Goal: Information Seeking & Learning: Find specific fact

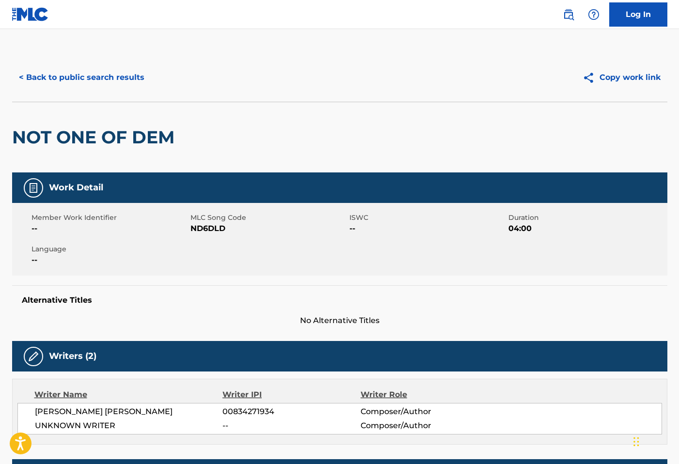
click at [82, 62] on div "< Back to public search results Copy work link" at bounding box center [339, 77] width 655 height 48
click at [92, 69] on button "< Back to public search results" at bounding box center [81, 77] width 139 height 24
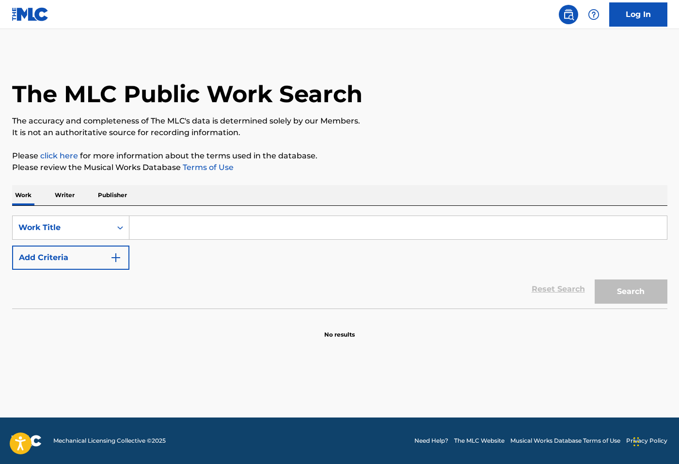
click at [209, 220] on input "Search Form" at bounding box center [397, 227] width 537 height 23
type input "sexual fantasies"
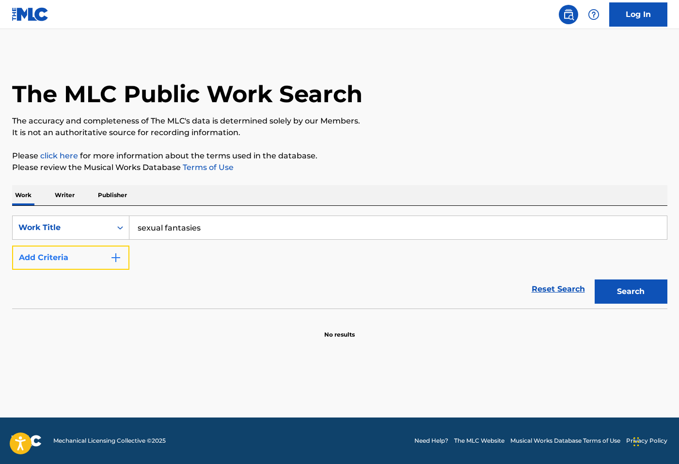
click at [98, 257] on button "Add Criteria" at bounding box center [70, 258] width 117 height 24
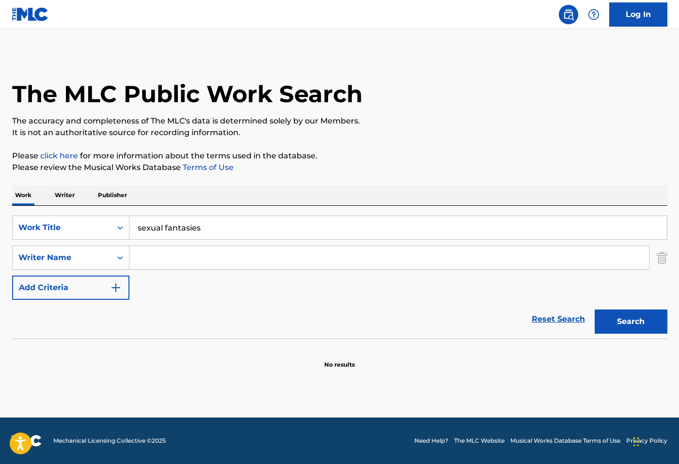
click at [156, 257] on input "Search Form" at bounding box center [388, 257] width 519 height 23
click at [633, 323] on button "Search" at bounding box center [631, 322] width 73 height 24
click at [648, 327] on button "Search" at bounding box center [631, 322] width 73 height 24
drag, startPoint x: 191, startPoint y: 259, endPoint x: 81, endPoint y: 252, distance: 110.2
click at [81, 252] on div "SearchWithCriteria92bced60-77e3-4aab-9b9a-6c5464fbeeda Writer Name mason reyes" at bounding box center [339, 258] width 655 height 24
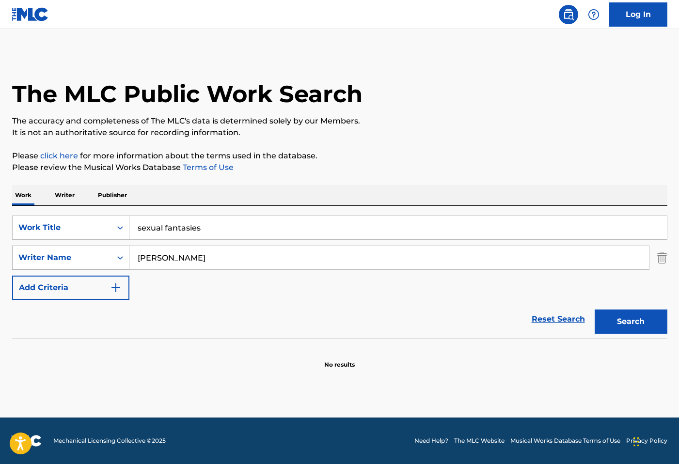
paste input "Xavier Landum"
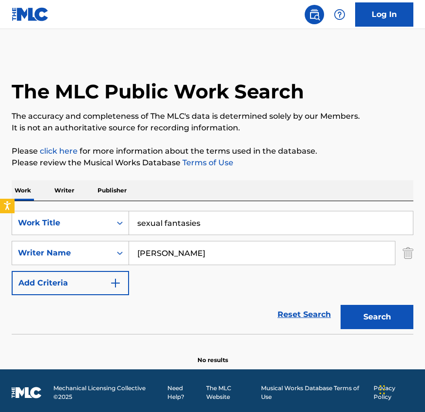
type input "Xavier Landum"
drag, startPoint x: 215, startPoint y: 220, endPoint x: 47, endPoint y: 220, distance: 167.7
click at [47, 220] on div "SearchWithCriteria8bce8c50-82c4-4149-a675-5b07b3f2f18d Work Title sexual fantas…" at bounding box center [212, 223] width 401 height 24
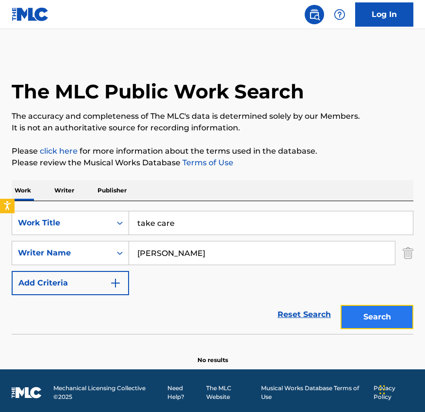
click at [374, 317] on button "Search" at bounding box center [376, 317] width 73 height 24
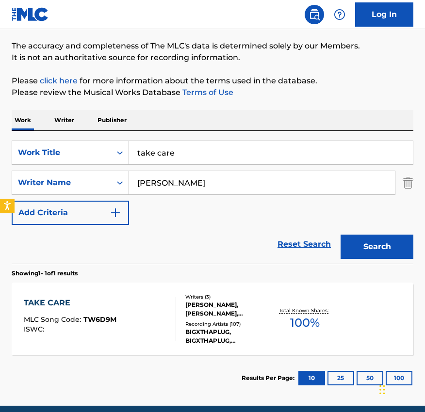
scroll to position [81, 0]
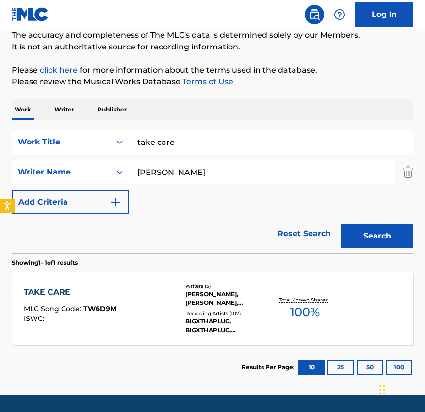
drag, startPoint x: 185, startPoint y: 140, endPoint x: 117, endPoint y: 139, distance: 67.4
click at [117, 139] on div "SearchWithCriteria8bce8c50-82c4-4149-a675-5b07b3f2f18d Work Title take care" at bounding box center [212, 142] width 401 height 24
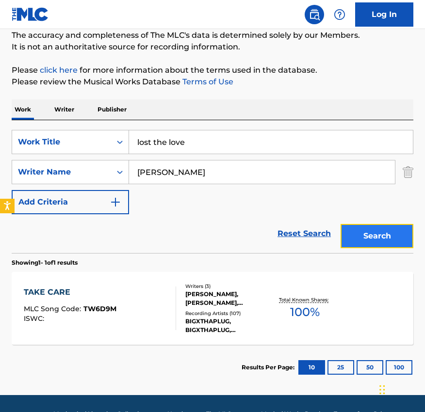
click at [377, 229] on button "Search" at bounding box center [376, 236] width 73 height 24
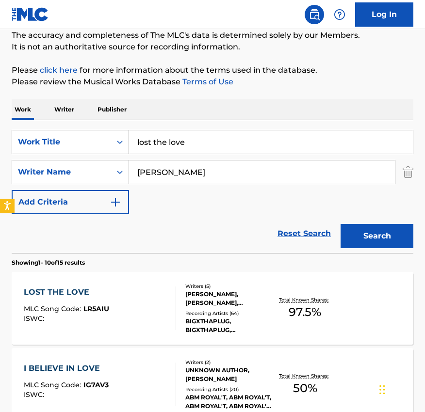
drag, startPoint x: 190, startPoint y: 138, endPoint x: 111, endPoint y: 138, distance: 78.5
click at [111, 138] on div "SearchWithCriteria8bce8c50-82c4-4149-a675-5b07b3f2f18d Work Title lost the love" at bounding box center [212, 142] width 401 height 24
type input "change me"
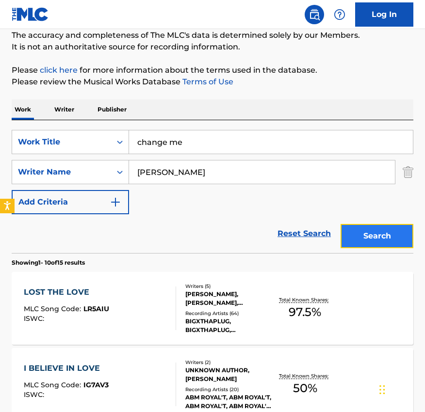
click at [387, 237] on button "Search" at bounding box center [376, 236] width 73 height 24
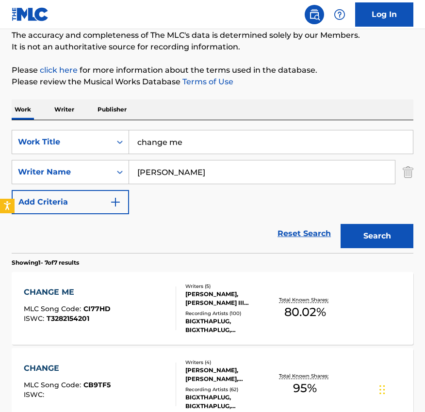
click at [228, 297] on div "KRISHON OBRIEN GAINES, CHARLES NELSON III FORSBERG, TONY ANDERSON, XAVIER LANDU…" at bounding box center [228, 298] width 86 height 17
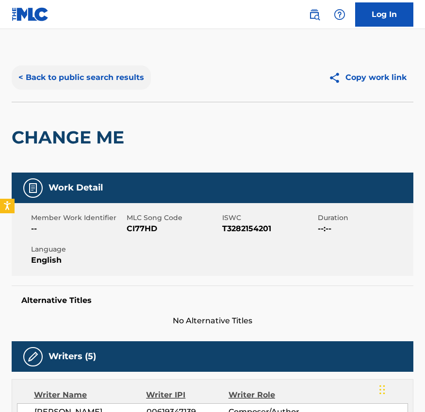
click at [83, 81] on button "< Back to public search results" at bounding box center [81, 77] width 139 height 24
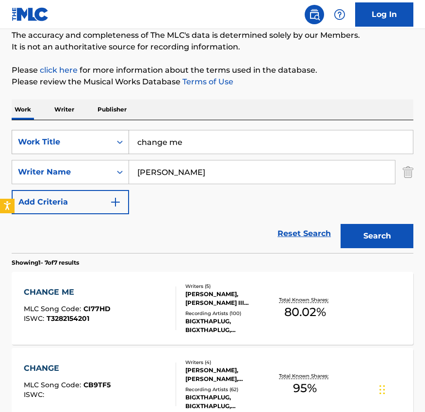
drag, startPoint x: 200, startPoint y: 144, endPoint x: 106, endPoint y: 144, distance: 94.0
click at [112, 144] on div "SearchWithCriteria8bce8c50-82c4-4149-a675-5b07b3f2f18d Work Title change me" at bounding box center [212, 142] width 401 height 24
type input "leave me alone"
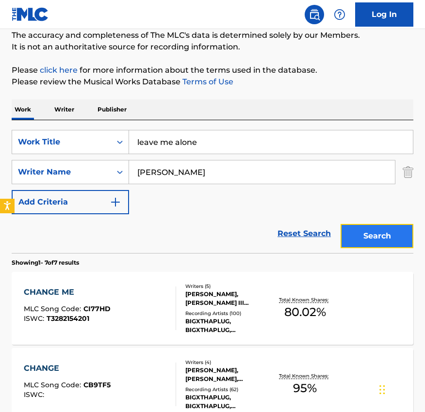
click at [362, 231] on button "Search" at bounding box center [376, 236] width 73 height 24
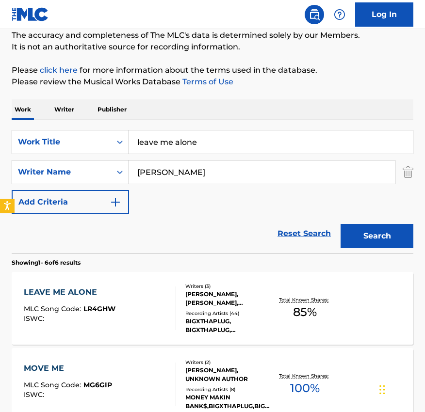
click at [210, 291] on div "VLADISLAV ZABORNIKOV, XAVIER LANDUM, KRISHON OBRIEN GAINES" at bounding box center [228, 298] width 86 height 17
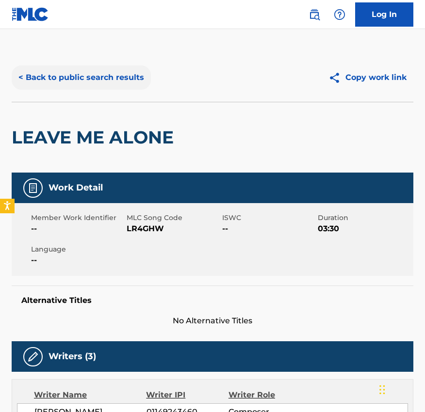
click at [76, 74] on button "< Back to public search results" at bounding box center [81, 77] width 139 height 24
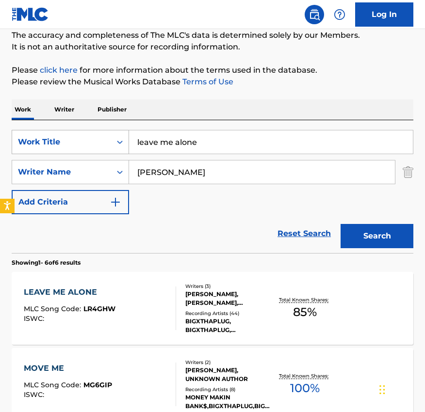
drag, startPoint x: 225, startPoint y: 149, endPoint x: 128, endPoint y: 148, distance: 96.9
click at [130, 148] on input "leave me alone" at bounding box center [270, 141] width 283 height 23
drag, startPoint x: 208, startPoint y: 145, endPoint x: 65, endPoint y: 143, distance: 143.0
click at [68, 143] on div "SearchWithCriteria8bce8c50-82c4-4149-a675-5b07b3f2f18d Work Title leave me alone" at bounding box center [212, 142] width 401 height 24
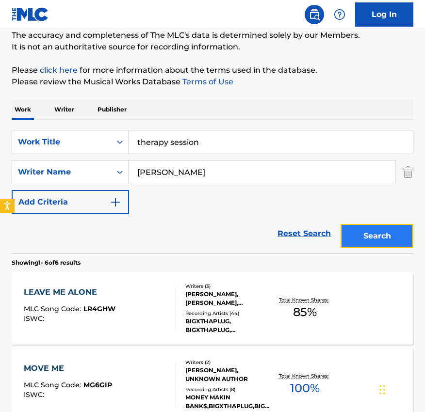
click at [367, 235] on button "Search" at bounding box center [376, 236] width 73 height 24
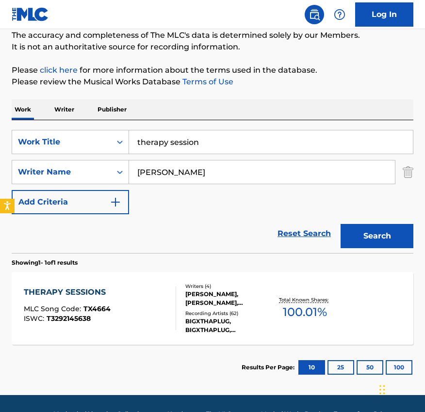
drag, startPoint x: 219, startPoint y: 148, endPoint x: 5, endPoint y: 148, distance: 213.7
click at [5, 148] on div "The MLC Public Work Search The accuracy and completeness of The MLC's data is d…" at bounding box center [212, 181] width 425 height 418
drag, startPoint x: 204, startPoint y: 144, endPoint x: 9, endPoint y: 118, distance: 197.0
click at [9, 118] on div "The MLC Public Work Search The accuracy and completeness of The MLC's data is d…" at bounding box center [212, 181] width 425 height 418
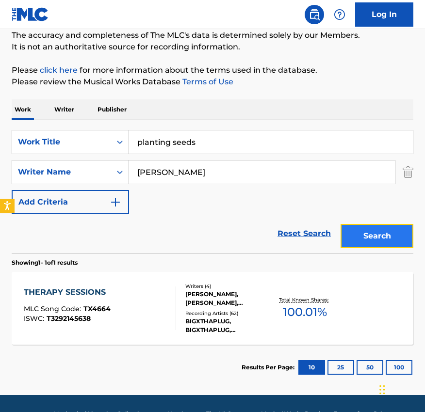
click at [366, 230] on button "Search" at bounding box center [376, 236] width 73 height 24
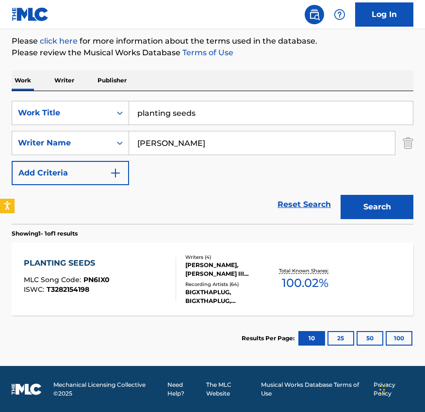
scroll to position [110, 0]
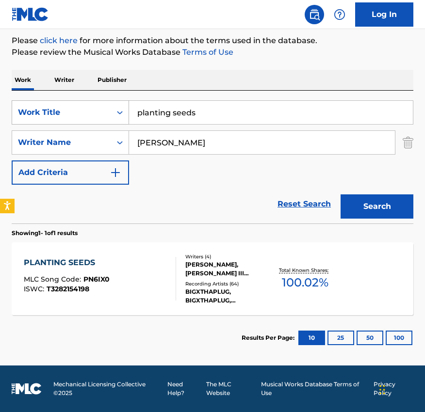
drag, startPoint x: 231, startPoint y: 114, endPoint x: 96, endPoint y: 114, distance: 134.7
click at [105, 114] on div "SearchWithCriteria8bce8c50-82c4-4149-a675-5b07b3f2f18d Work Title planting seeds" at bounding box center [212, 112] width 401 height 24
click at [340, 194] on button "Search" at bounding box center [376, 206] width 73 height 24
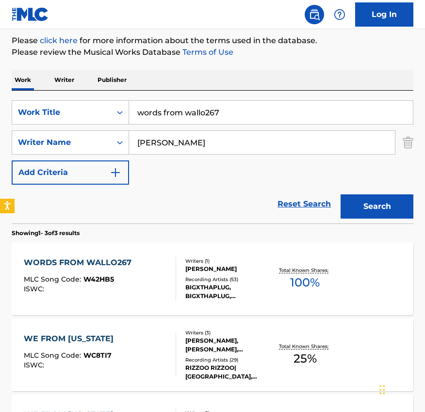
drag, startPoint x: 238, startPoint y: 114, endPoint x: 129, endPoint y: 112, distance: 108.6
click at [129, 112] on input "words from wallo267" at bounding box center [270, 112] width 283 height 23
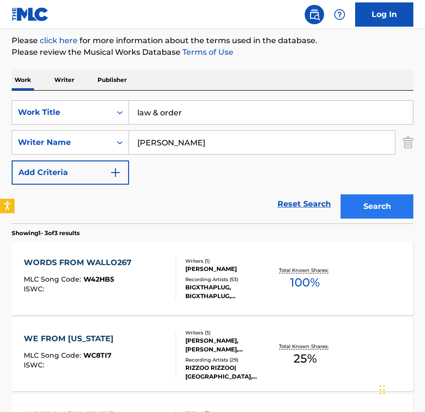
type input "law & order"
click at [386, 212] on button "Search" at bounding box center [376, 206] width 73 height 24
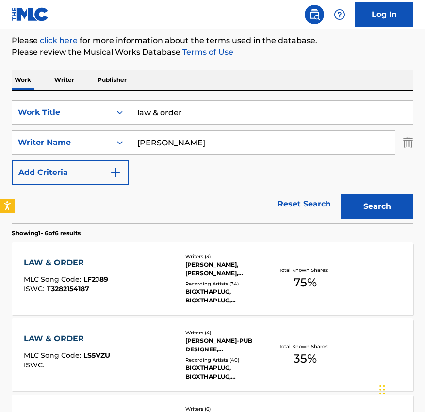
click at [217, 266] on div "XAVIER LANDUM, TONY ANDERSON, CHARLES NELSON III FORSBERG" at bounding box center [228, 268] width 86 height 17
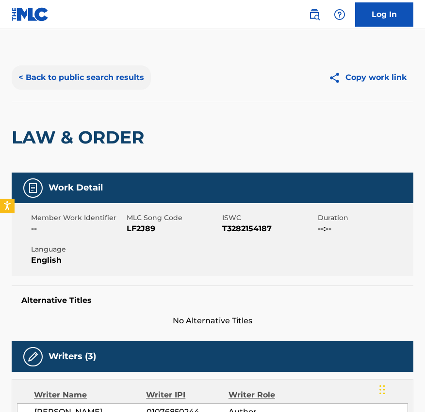
click at [108, 80] on button "< Back to public search results" at bounding box center [81, 77] width 139 height 24
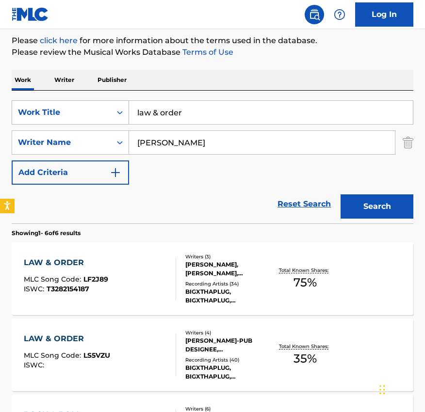
drag, startPoint x: 212, startPoint y: 113, endPoint x: 105, endPoint y: 113, distance: 107.1
click at [108, 113] on div "SearchWithCriteria8bce8c50-82c4-4149-a675-5b07b3f2f18d Work Title law & order" at bounding box center [212, 112] width 401 height 24
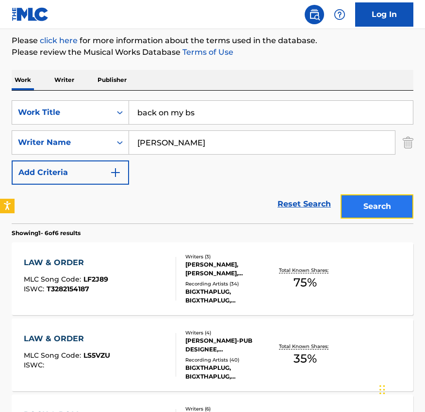
click at [378, 203] on button "Search" at bounding box center [376, 206] width 73 height 24
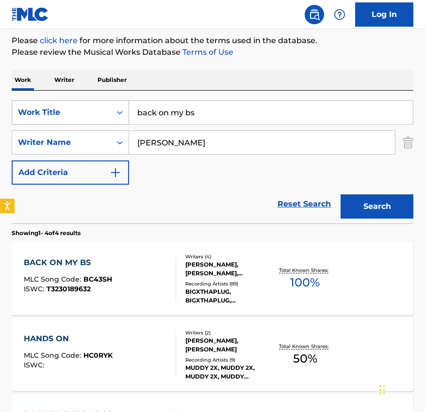
drag, startPoint x: 208, startPoint y: 115, endPoint x: 124, endPoint y: 114, distance: 84.8
click at [124, 114] on div "SearchWithCriteria8bce8c50-82c4-4149-a675-5b07b3f2f18d Work Title back on my bs" at bounding box center [212, 112] width 401 height 24
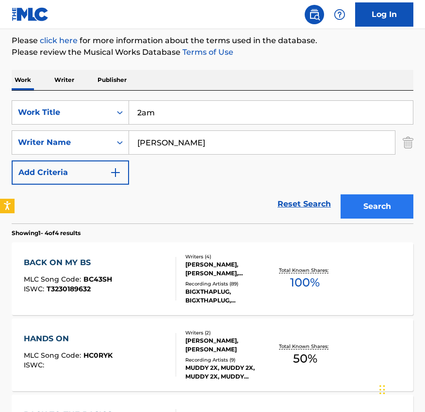
type input "2am"
click at [402, 213] on button "Search" at bounding box center [376, 206] width 73 height 24
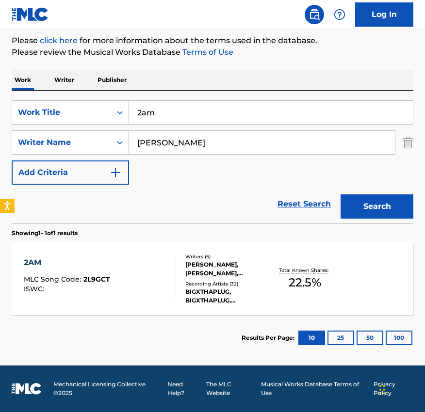
click at [236, 269] on div "XAVIER LANDUM, XAVIER LANDUM, VLADISLAV ZABORNIKOV, ROBERT KELLY, DESHAUN WILLI…" at bounding box center [228, 268] width 86 height 17
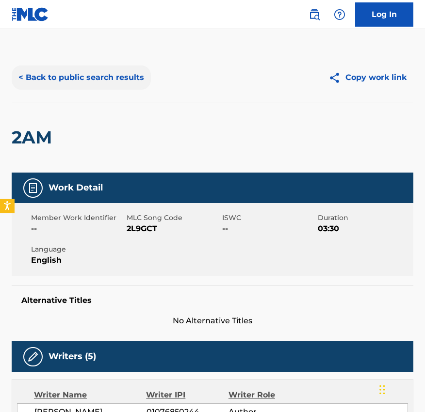
click at [55, 76] on button "< Back to public search results" at bounding box center [81, 77] width 139 height 24
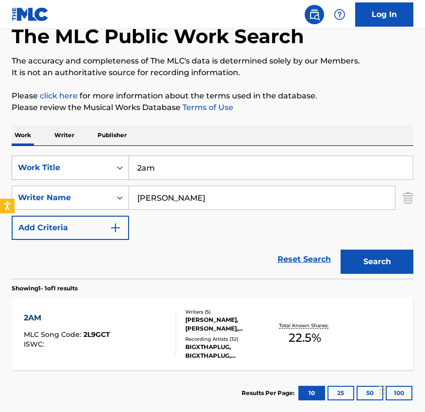
drag, startPoint x: 191, startPoint y: 173, endPoint x: 52, endPoint y: 167, distance: 139.2
click at [52, 167] on div "SearchWithCriteria8bce8c50-82c4-4149-a675-5b07b3f2f18d Work Title 2am" at bounding box center [212, 168] width 401 height 24
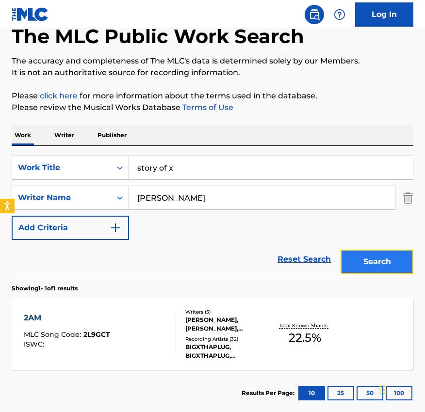
click at [371, 262] on button "Search" at bounding box center [376, 262] width 73 height 24
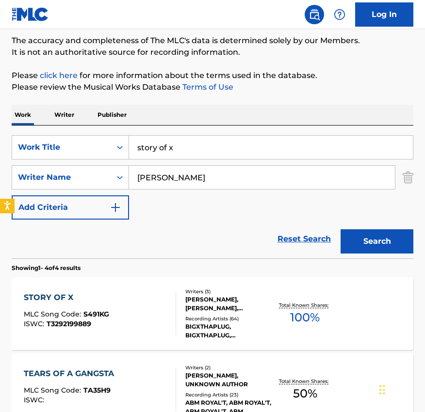
scroll to position [77, 0]
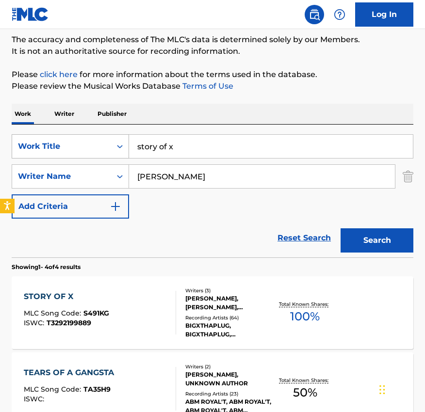
drag, startPoint x: 211, startPoint y: 146, endPoint x: 110, endPoint y: 146, distance: 100.3
click at [110, 146] on div "SearchWithCriteria8bce8c50-82c4-4149-a675-5b07b3f2f18d Work Title story of x" at bounding box center [212, 146] width 401 height 24
click at [392, 257] on div "Search" at bounding box center [374, 238] width 78 height 39
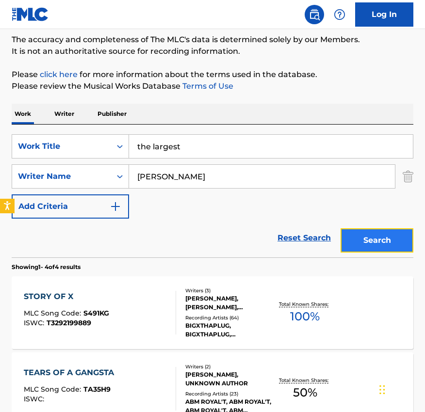
click at [376, 242] on button "Search" at bounding box center [376, 240] width 73 height 24
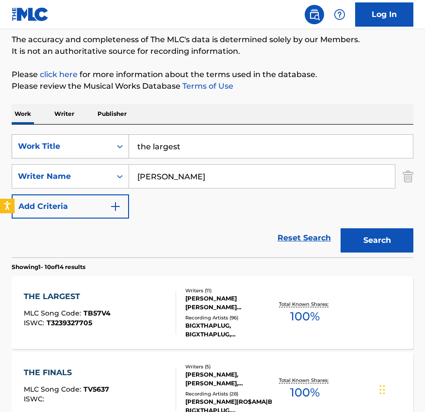
drag, startPoint x: 193, startPoint y: 145, endPoint x: 99, endPoint y: 145, distance: 94.0
click at [99, 145] on div "SearchWithCriteria8bce8c50-82c4-4149-a675-5b07b3f2f18d Work Title the largest" at bounding box center [212, 146] width 401 height 24
type input "mmhmm"
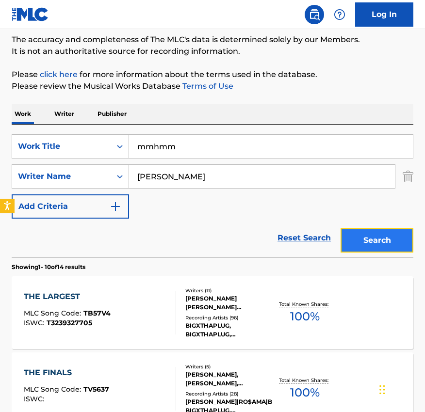
click at [399, 240] on button "Search" at bounding box center [376, 240] width 73 height 24
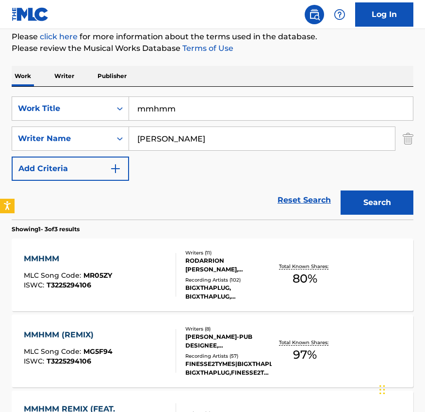
scroll to position [117, 0]
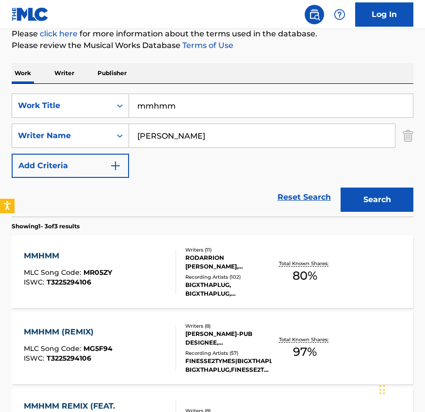
click at [228, 261] on div "RODARRION RAHEM HARRISON, CHARLES NELSON FORSBERG-PUB DESIGNEE, RODARRION HARRI…" at bounding box center [228, 261] width 86 height 17
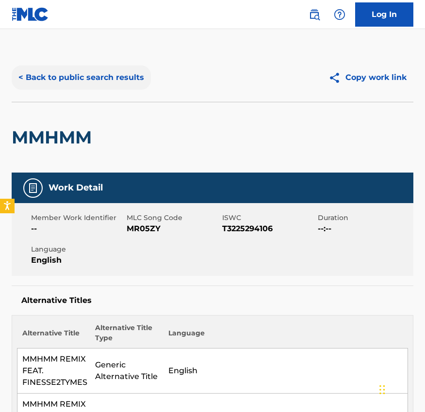
click at [85, 66] on button "< Back to public search results" at bounding box center [81, 77] width 139 height 24
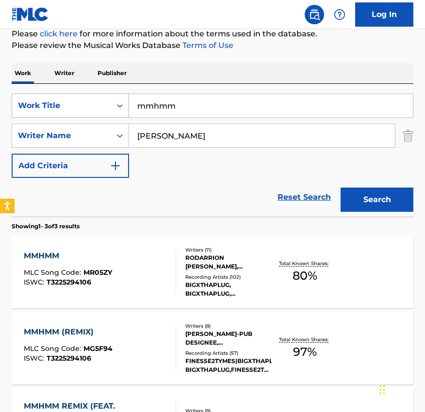
drag, startPoint x: 185, startPoint y: 106, endPoint x: 105, endPoint y: 106, distance: 80.4
click at [105, 106] on div "SearchWithCriteria8bce8c50-82c4-4149-a675-5b07b3f2f18d Work Title mmhmm" at bounding box center [212, 106] width 401 height 24
click at [146, 109] on input "roch off rap" at bounding box center [270, 105] width 283 height 23
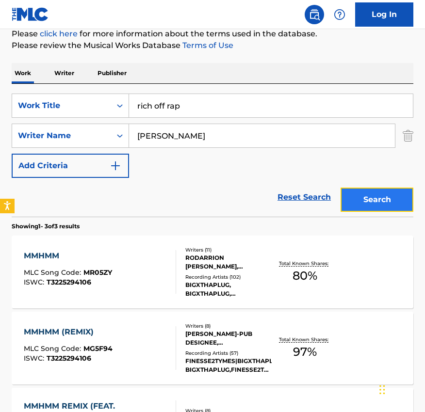
click at [375, 203] on button "Search" at bounding box center [376, 200] width 73 height 24
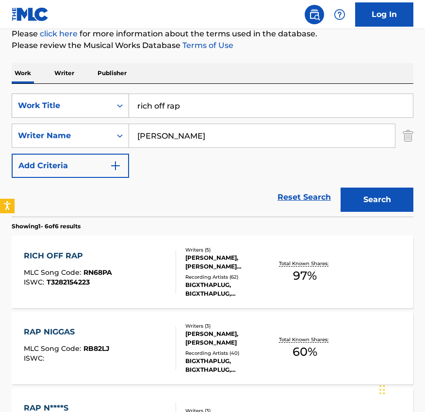
drag, startPoint x: 210, startPoint y: 104, endPoint x: 104, endPoint y: 103, distance: 106.1
click at [104, 103] on div "SearchWithCriteria8bce8c50-82c4-4149-a675-5b07b3f2f18d Work Title rich off rap" at bounding box center [212, 106] width 401 height 24
type input "they dont know"
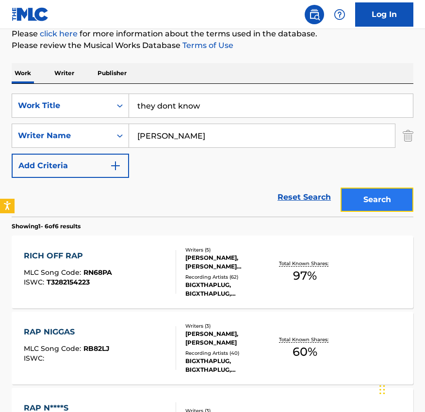
click at [380, 201] on button "Search" at bounding box center [376, 200] width 73 height 24
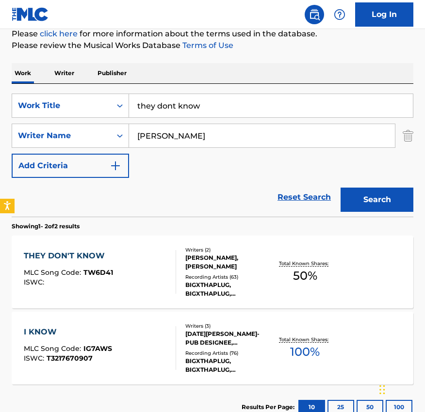
click at [223, 262] on div "XAVIER LANDUM, TONY COLES ANDERSON" at bounding box center [228, 261] width 86 height 17
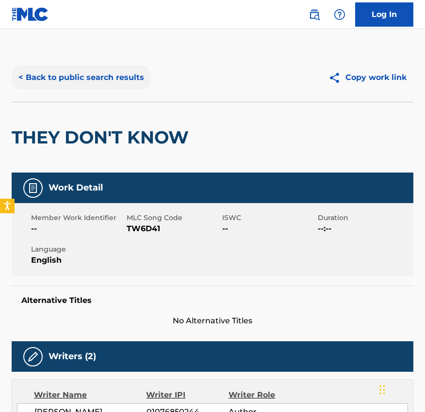
click at [59, 73] on button "< Back to public search results" at bounding box center [81, 77] width 139 height 24
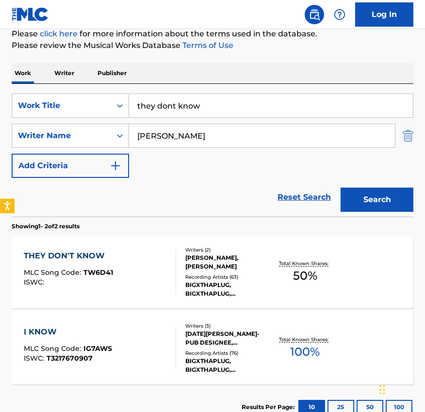
click at [411, 135] on img "Search Form" at bounding box center [407, 136] width 11 height 24
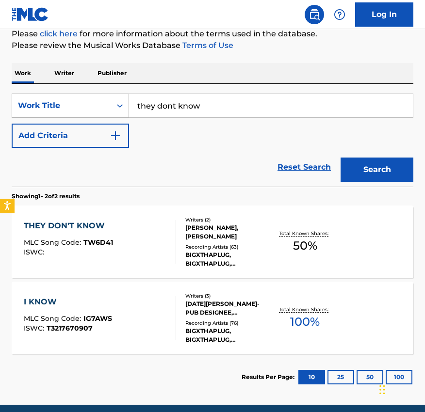
drag, startPoint x: 224, startPoint y: 107, endPoint x: 126, endPoint y: 106, distance: 98.4
click at [126, 106] on div "SearchWithCriteria8bce8c50-82c4-4149-a675-5b07b3f2f18d Work Title they dont know" at bounding box center [212, 106] width 401 height 24
click at [153, 103] on input "whos the flyest" at bounding box center [270, 105] width 283 height 23
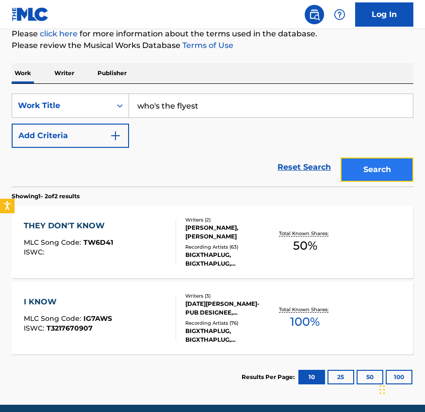
click at [359, 169] on button "Search" at bounding box center [376, 169] width 73 height 24
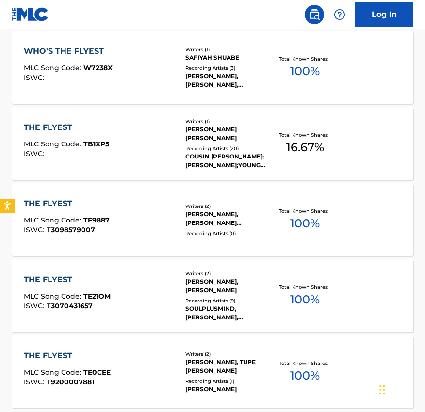
scroll to position [1, 0]
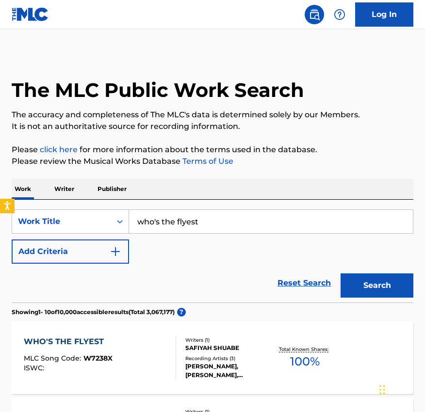
drag, startPoint x: 206, startPoint y: 220, endPoint x: 78, endPoint y: 205, distance: 129.8
click at [81, 207] on div "SearchWithCriteria8bce8c50-82c4-4149-a675-5b07b3f2f18d Work Title who's the fly…" at bounding box center [212, 251] width 401 height 103
type input "nemiah simms"
drag, startPoint x: 192, startPoint y: 217, endPoint x: -7, endPoint y: 176, distance: 203.9
click at [0, 176] on html "Accessibility Screen-Reader Guide, Feedback, and Issue Reporting | New window 0…" at bounding box center [212, 205] width 425 height 412
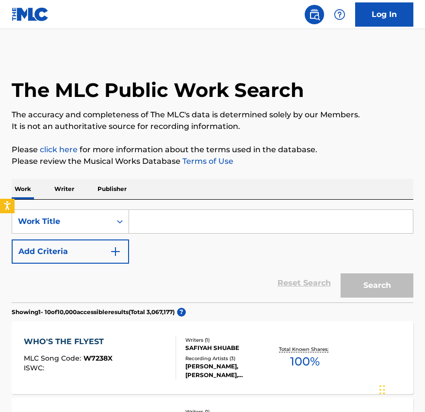
click at [63, 191] on p "Writer" at bounding box center [64, 189] width 26 height 20
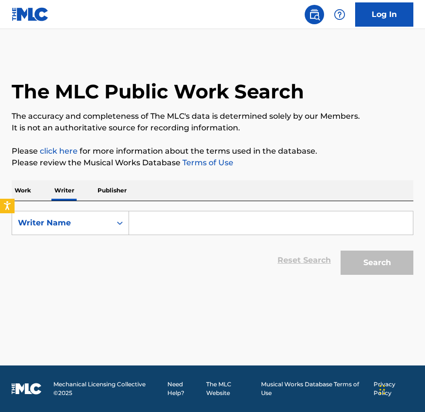
click at [18, 189] on p "Work" at bounding box center [23, 190] width 22 height 20
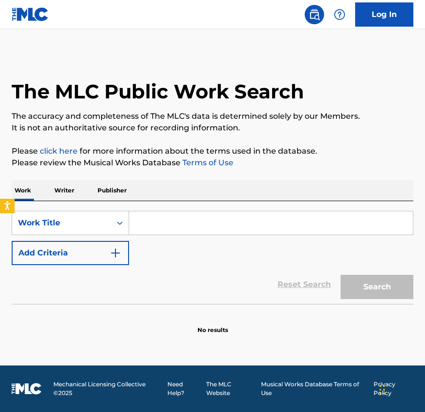
click at [86, 269] on div "Reset Search Search" at bounding box center [212, 284] width 401 height 39
click at [77, 255] on button "Add Criteria" at bounding box center [70, 253] width 117 height 24
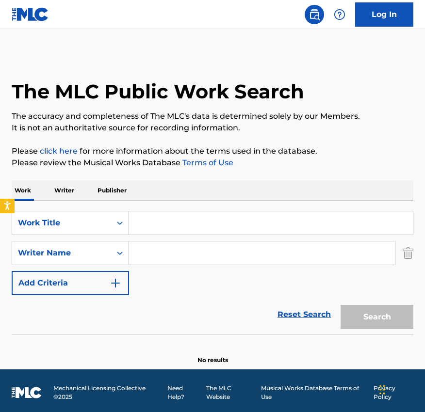
click at [170, 255] on input "Search Form" at bounding box center [262, 252] width 266 height 23
paste input "nemiah simms"
type input "nemiah simms"
click at [176, 229] on input "Search Form" at bounding box center [270, 222] width 283 height 23
click at [169, 224] on input "Search Form" at bounding box center [270, 222] width 283 height 23
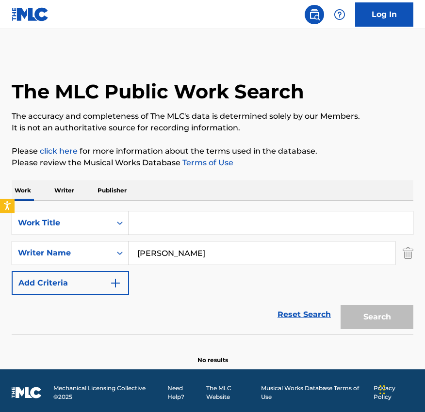
click at [156, 217] on input "Search Form" at bounding box center [270, 222] width 283 height 23
type input "a"
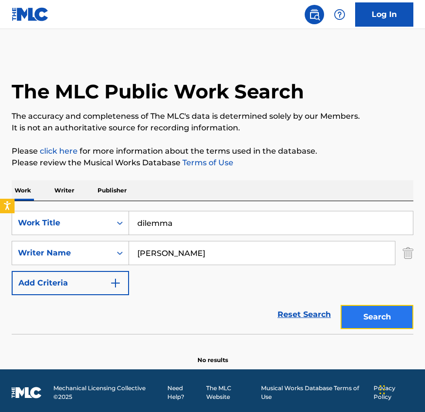
click at [403, 324] on button "Search" at bounding box center [376, 317] width 73 height 24
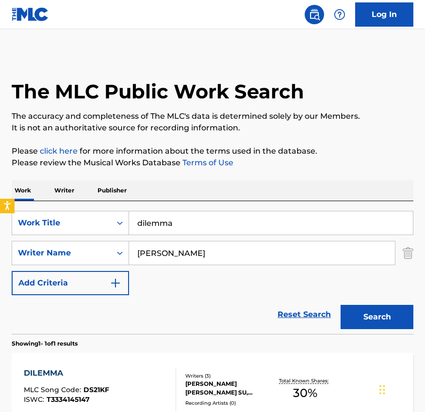
scroll to position [110, 0]
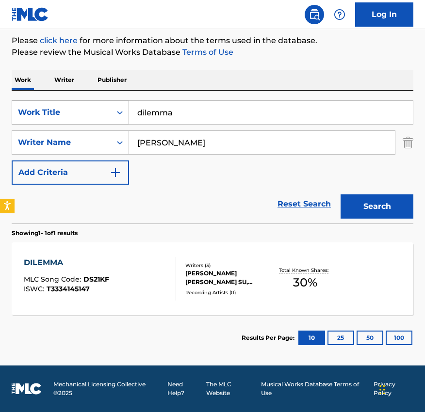
drag, startPoint x: 180, startPoint y: 116, endPoint x: 96, endPoint y: 114, distance: 83.8
click at [99, 114] on div "SearchWithCriteria8bce8c50-82c4-4149-a675-5b07b3f2f18d Work Title dilemma" at bounding box center [212, 112] width 401 height 24
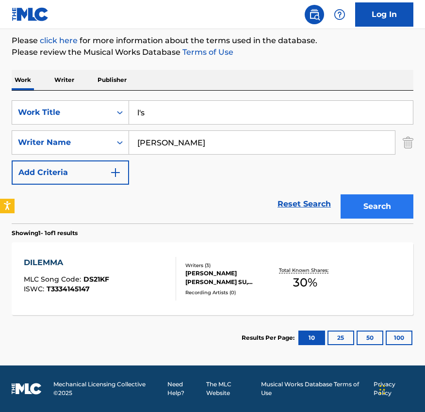
type input "l's"
click at [361, 196] on button "Search" at bounding box center [376, 206] width 73 height 24
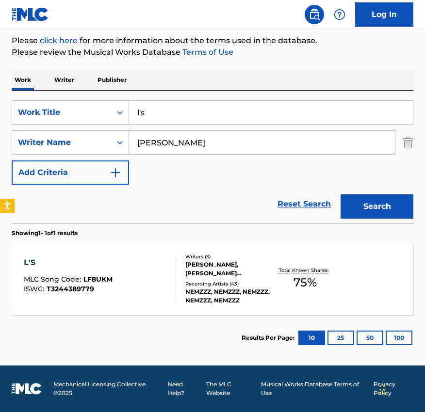
click at [219, 267] on div "NEMIAH EMMANUEL SIMMS, DENZEL IKECHUKWU UGOJI, JERMAINE AIFOBHOKHAN EBELEGHE" at bounding box center [228, 268] width 86 height 17
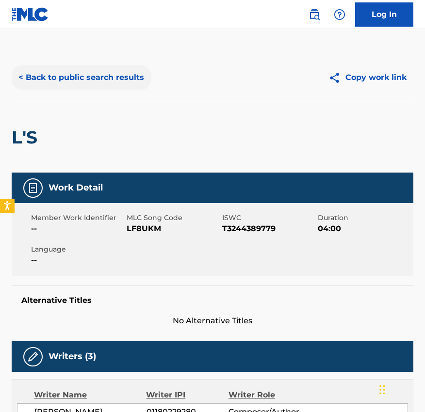
click at [72, 70] on button "< Back to public search results" at bounding box center [81, 77] width 139 height 24
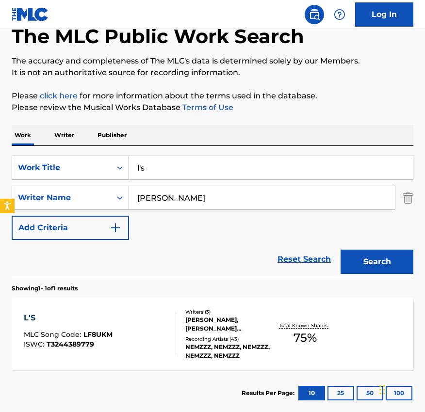
drag, startPoint x: 143, startPoint y: 165, endPoint x: 105, endPoint y: 165, distance: 38.8
click at [105, 165] on div "SearchWithCriteria8bce8c50-82c4-4149-a675-5b07b3f2f18d Work Title l's" at bounding box center [212, 168] width 401 height 24
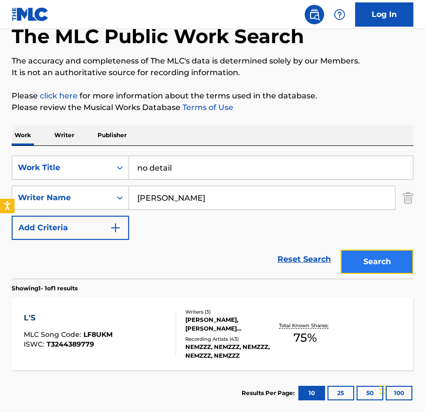
click at [380, 265] on button "Search" at bounding box center [376, 262] width 73 height 24
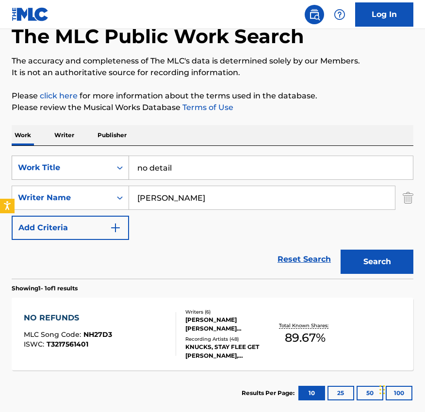
drag, startPoint x: 194, startPoint y: 170, endPoint x: 71, endPoint y: 156, distance: 123.9
click at [71, 156] on div "SearchWithCriteria8bce8c50-82c4-4149-a675-5b07b3f2f18d Work Title no detail" at bounding box center [212, 168] width 401 height 24
type input "1942"
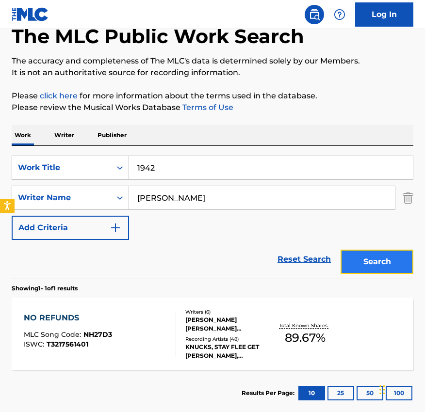
click at [376, 257] on button "Search" at bounding box center [376, 262] width 73 height 24
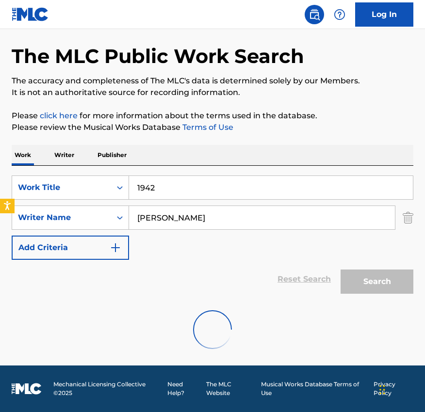
scroll to position [4, 0]
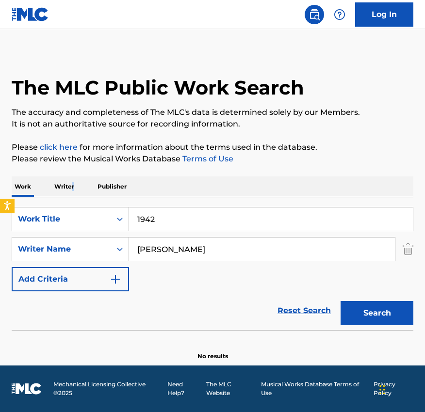
click at [72, 184] on p "Writer" at bounding box center [64, 186] width 26 height 20
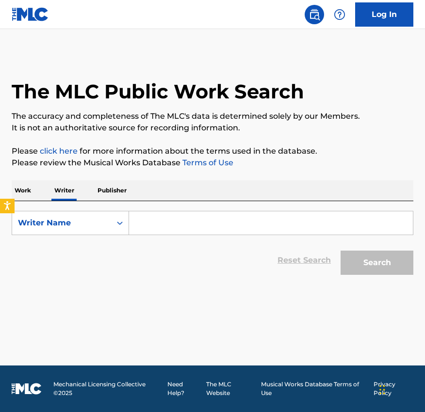
click at [189, 218] on input "Search Form" at bounding box center [270, 222] width 283 height 23
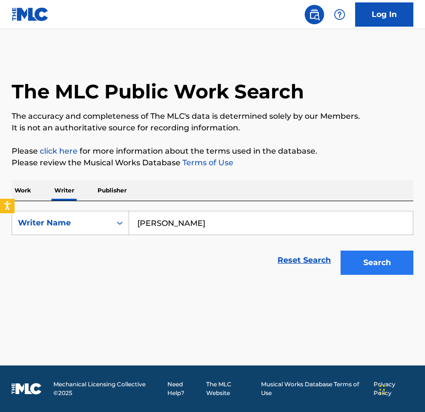
type input "oliver zoega"
click at [373, 261] on button "Search" at bounding box center [376, 263] width 73 height 24
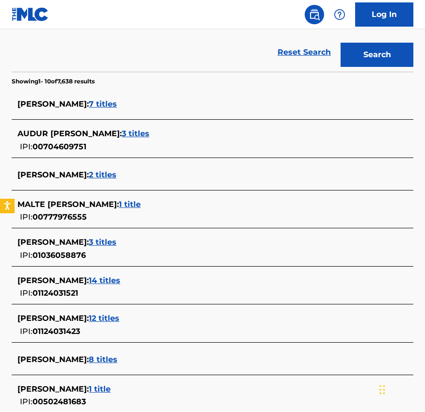
scroll to position [217, 0]
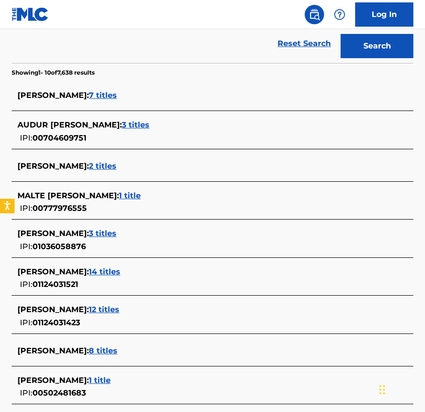
click at [99, 272] on span "14 titles" at bounding box center [104, 271] width 31 height 9
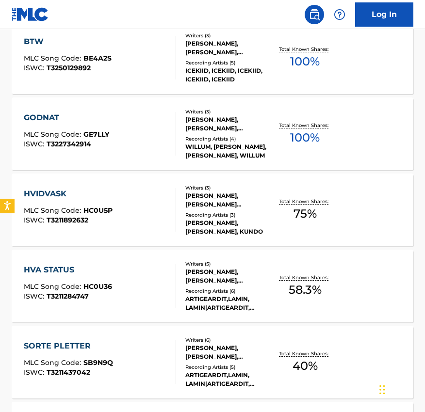
scroll to position [307, 0]
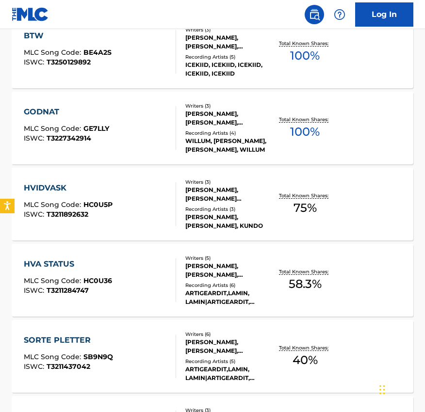
click at [204, 198] on div "OLIVER ZOEGA, NICOLAI HANSEN, JACOB JESUS RIVERA" at bounding box center [228, 194] width 86 height 17
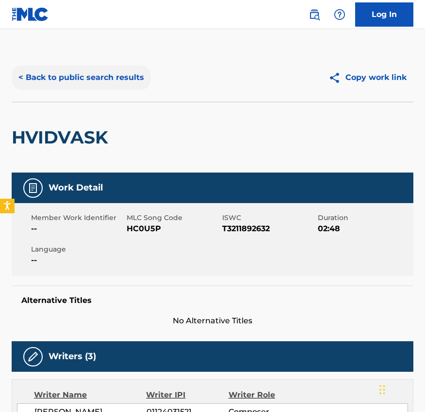
click at [55, 79] on button "< Back to public search results" at bounding box center [81, 77] width 139 height 24
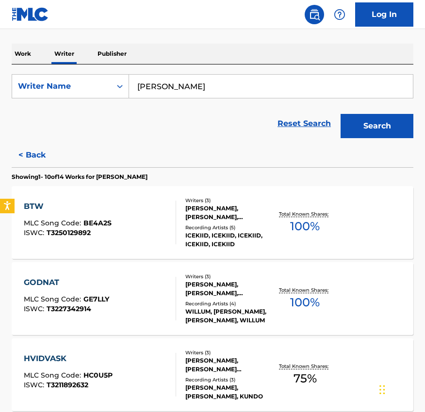
scroll to position [137, 0]
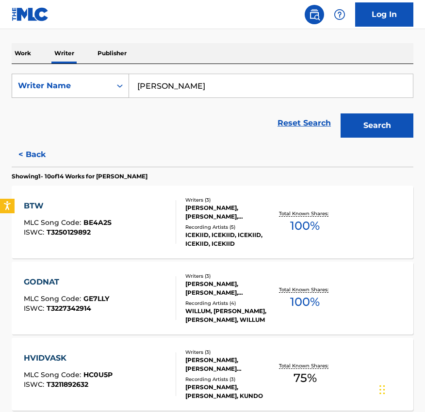
drag, startPoint x: 195, startPoint y: 89, endPoint x: 48, endPoint y: 87, distance: 146.4
click at [48, 87] on div "SearchWithCriteria92b95916-e3c6-46bb-bacd-f16a8c243de5 Writer Name oliver zoega" at bounding box center [212, 86] width 401 height 24
type input "no date"
click at [16, 59] on p "Work" at bounding box center [23, 53] width 22 height 20
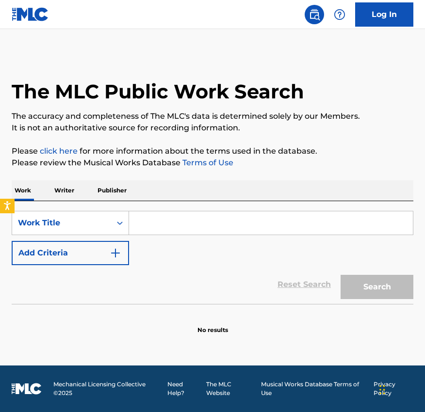
click at [192, 230] on input "Search Form" at bounding box center [270, 222] width 283 height 23
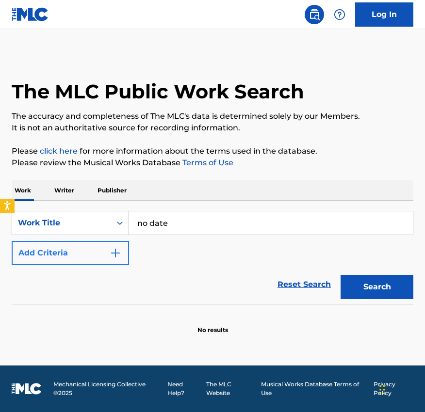
type input "no date"
click at [86, 253] on button "Add Criteria" at bounding box center [70, 253] width 117 height 24
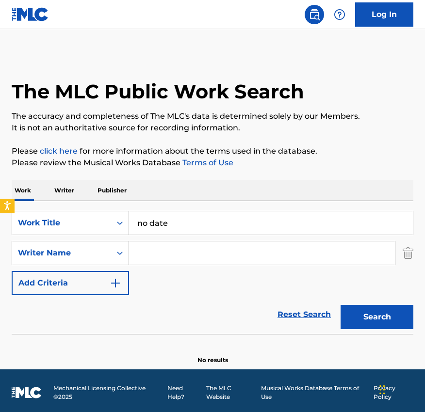
click at [164, 253] on input "Search Form" at bounding box center [262, 252] width 266 height 23
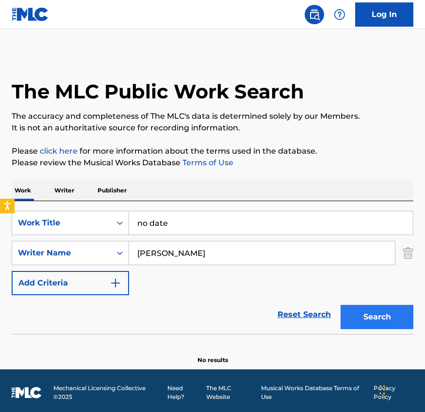
type input "cameron pitts"
click at [387, 326] on button "Search" at bounding box center [376, 317] width 73 height 24
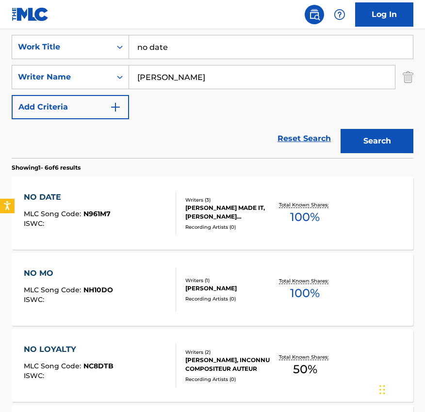
scroll to position [178, 0]
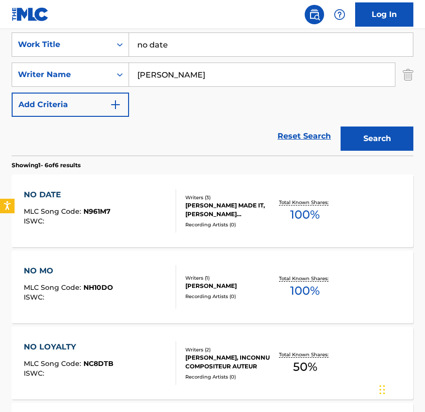
click at [200, 208] on div "ZIGGY MADE IT, TERRY WADE SAMUELS JR, CAMERON PITTS" at bounding box center [228, 209] width 86 height 17
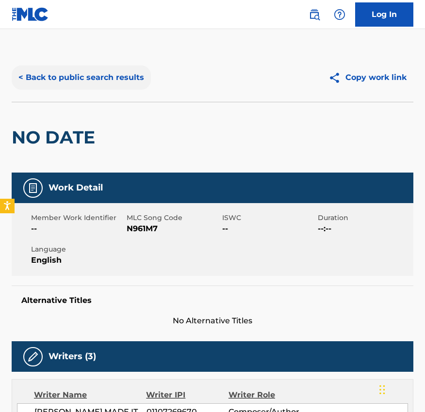
click at [71, 74] on button "< Back to public search results" at bounding box center [81, 77] width 139 height 24
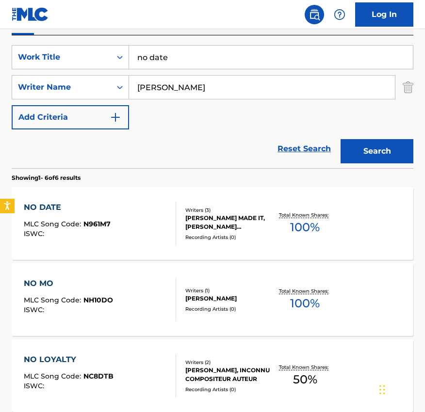
scroll to position [165, 0]
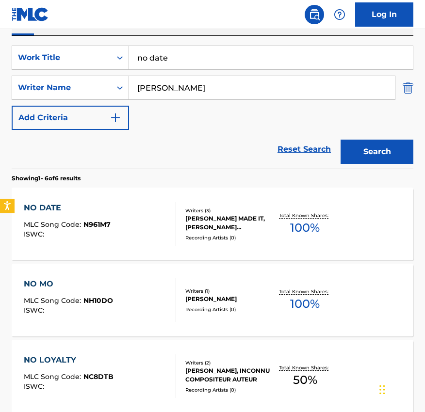
click at [407, 87] on img "Search Form" at bounding box center [407, 88] width 11 height 24
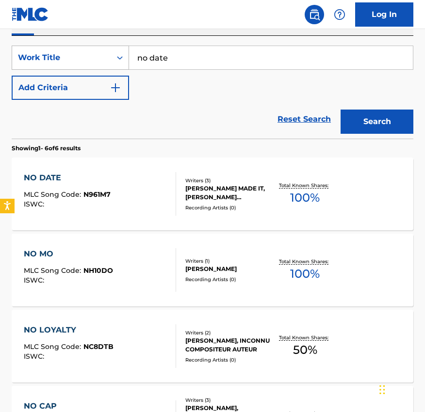
drag, startPoint x: 178, startPoint y: 51, endPoint x: 77, endPoint y: 51, distance: 101.3
click at [85, 51] on div "SearchWithCriteria8bce8c50-82c4-4149-a675-5b07b3f2f18d Work Title no date" at bounding box center [212, 58] width 401 height 24
drag, startPoint x: 192, startPoint y: 59, endPoint x: 81, endPoint y: 59, distance: 111.0
click at [81, 59] on div "SearchWithCriteria8bce8c50-82c4-4149-a675-5b07b3f2f18d Work Title no date" at bounding box center [212, 58] width 401 height 24
type input "tubi movie"
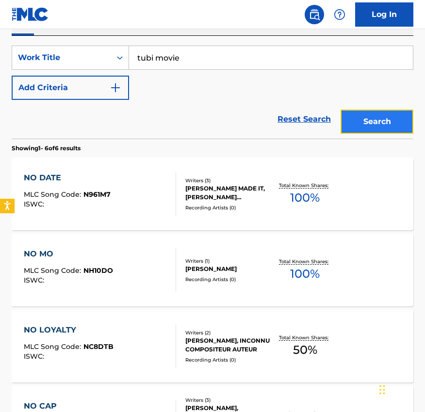
click at [356, 124] on button "Search" at bounding box center [376, 122] width 73 height 24
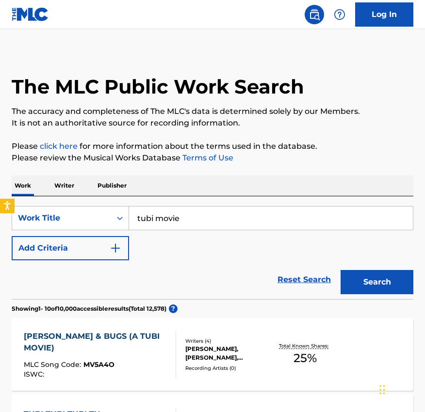
scroll to position [0, 0]
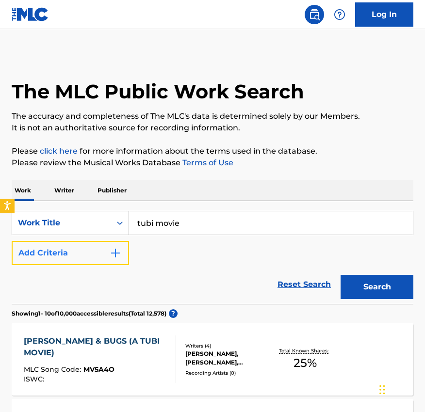
click at [81, 260] on button "Add Criteria" at bounding box center [70, 253] width 117 height 24
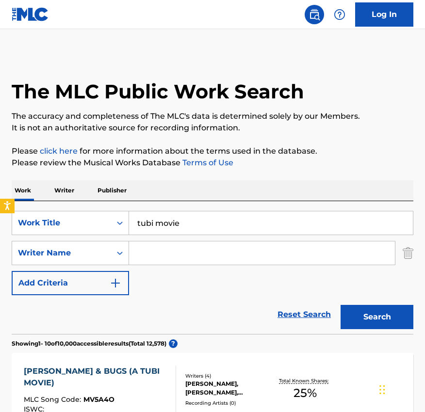
click at [198, 250] on input "Search Form" at bounding box center [262, 252] width 266 height 23
paste input "Shamar Williams Cox"
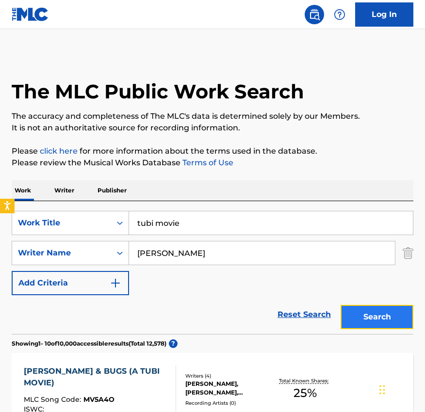
click at [390, 324] on button "Search" at bounding box center [376, 317] width 73 height 24
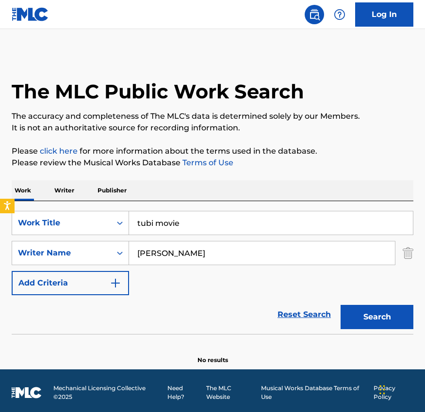
drag, startPoint x: 191, startPoint y: 217, endPoint x: 136, endPoint y: 217, distance: 55.7
click at [136, 217] on input "tubi movie" at bounding box center [270, 222] width 283 height 23
drag, startPoint x: 204, startPoint y: 254, endPoint x: 168, endPoint y: 254, distance: 35.4
click at [168, 254] on input "Shamar Williams Cox" at bounding box center [262, 252] width 266 height 23
type input "Shamar Cox"
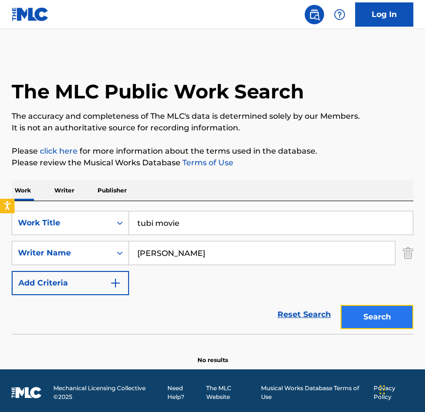
click at [373, 309] on button "Search" at bounding box center [376, 317] width 73 height 24
drag, startPoint x: 194, startPoint y: 223, endPoint x: 122, endPoint y: 223, distance: 72.2
click at [122, 223] on div "SearchWithCriteria8bce8c50-82c4-4149-a675-5b07b3f2f18d Work Title tubi movie" at bounding box center [212, 223] width 401 height 24
click at [62, 186] on p "Writer" at bounding box center [64, 190] width 26 height 20
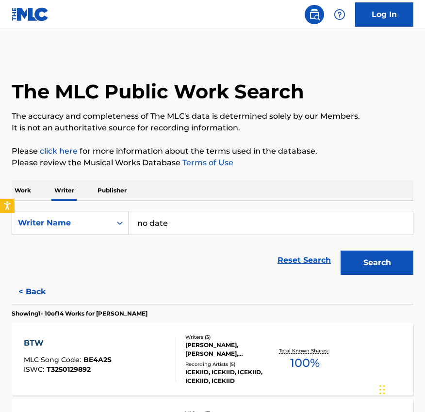
drag, startPoint x: 180, startPoint y: 224, endPoint x: 56, endPoint y: 222, distance: 124.1
click at [56, 222] on div "SearchWithCriteria92b95916-e3c6-46bb-bacd-f16a8c243de5 Writer Name no date" at bounding box center [212, 223] width 401 height 24
paste input "Shamar Williams Cox"
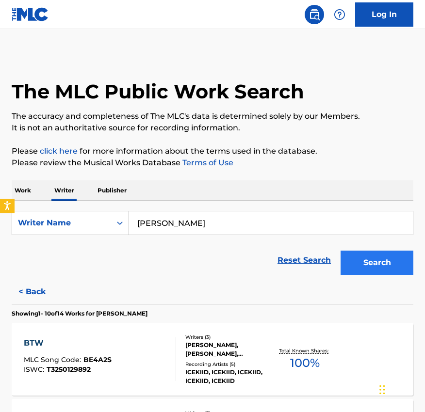
type input "Shamar Williams Cox"
click at [373, 253] on button "Search" at bounding box center [376, 263] width 73 height 24
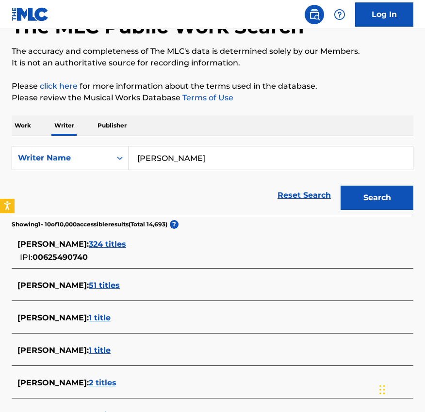
scroll to position [81, 0]
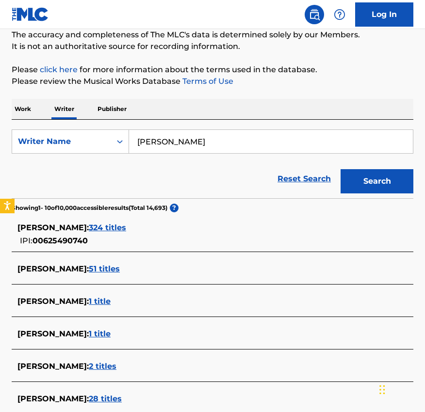
click at [126, 227] on span "324 titles" at bounding box center [107, 227] width 37 height 9
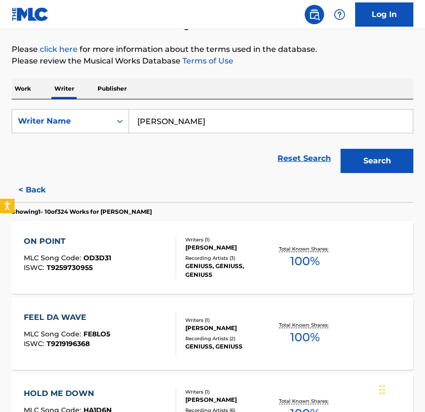
scroll to position [0, 0]
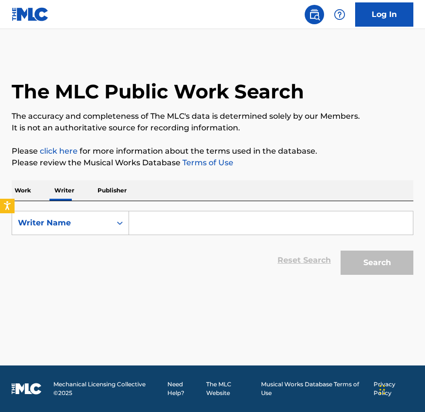
click at [134, 207] on div "SearchWithCriteriaa2379793-e212-460a-983c-4a23c250cd83 Writer Name Reset Search…" at bounding box center [212, 240] width 401 height 79
click at [151, 222] on input "Search Form" at bounding box center [270, 222] width 283 height 23
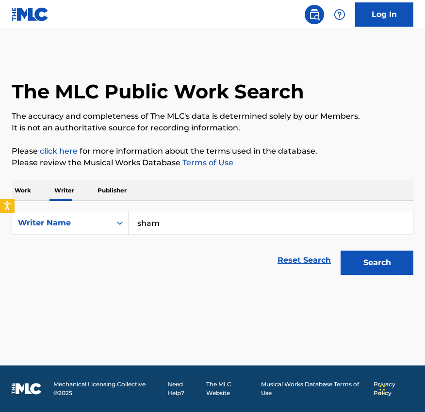
type input "Shamar Williams Cox"
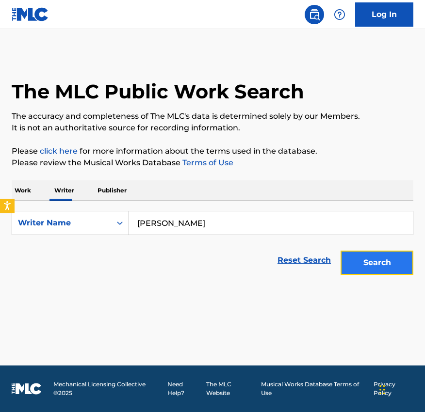
click at [377, 266] on button "Search" at bounding box center [376, 263] width 73 height 24
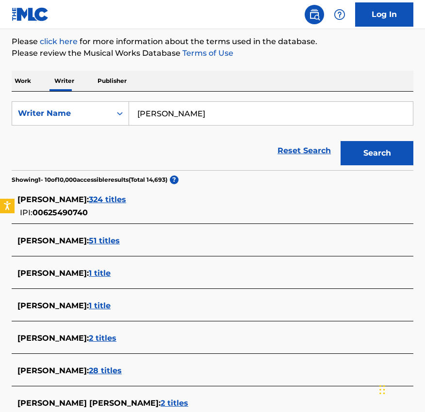
scroll to position [121, 0]
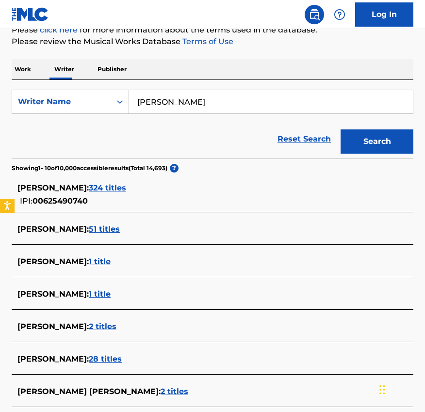
click at [120, 232] on span "51 titles" at bounding box center [104, 228] width 31 height 9
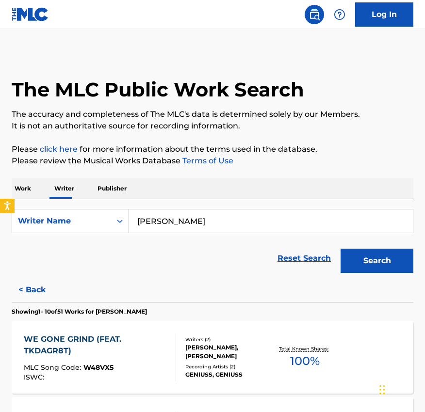
scroll to position [0, 0]
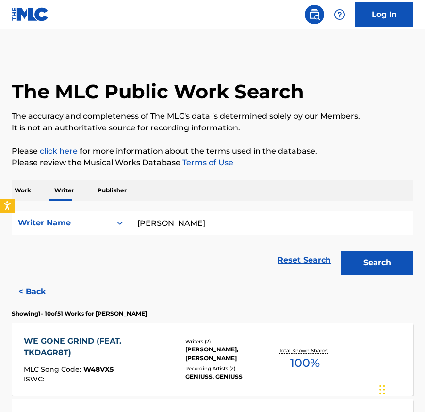
click at [30, 189] on p "Work" at bounding box center [23, 190] width 22 height 20
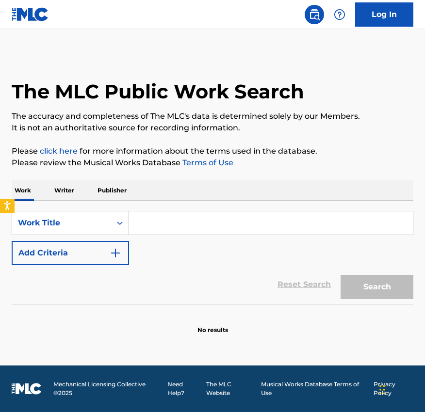
click at [182, 220] on input "Search Form" at bounding box center [270, 222] width 283 height 23
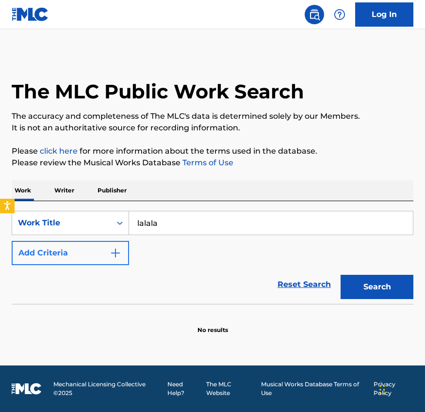
type input "lalala"
click at [104, 257] on button "Add Criteria" at bounding box center [70, 253] width 117 height 24
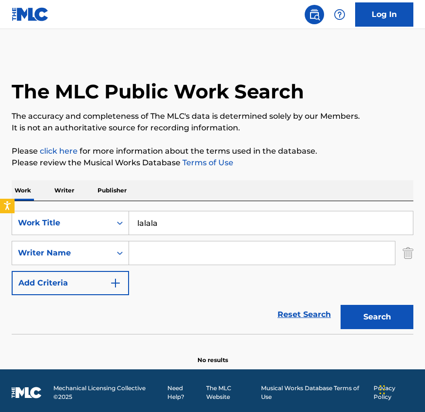
click at [156, 252] on input "Search Form" at bounding box center [262, 252] width 266 height 23
type input "dyl"
click at [394, 314] on button "Search" at bounding box center [376, 317] width 73 height 24
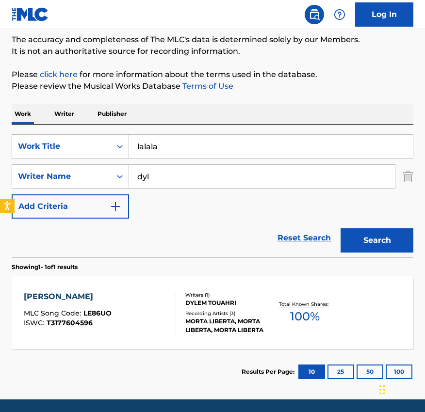
scroll to position [78, 0]
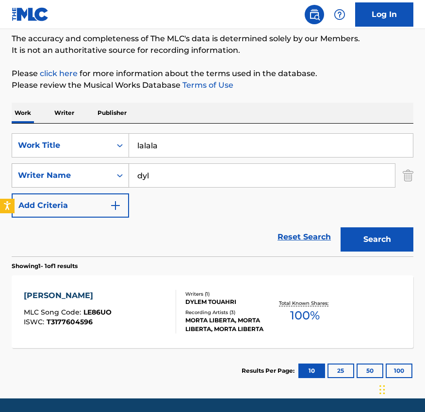
drag, startPoint x: 157, startPoint y: 176, endPoint x: 102, endPoint y: 176, distance: 55.2
click at [102, 176] on div "SearchWithCriteria347efe81-026b-421c-8c6c-099a035a7693 Writer Name dyl" at bounding box center [212, 175] width 401 height 24
click at [407, 178] on img "Search Form" at bounding box center [407, 175] width 11 height 24
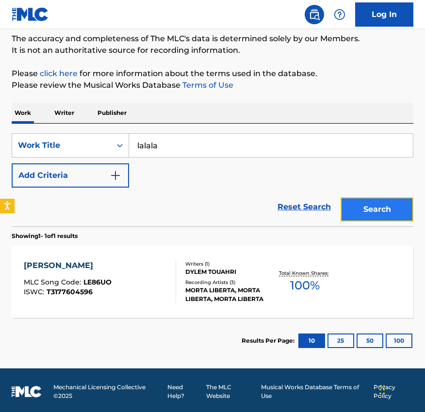
click at [361, 202] on button "Search" at bounding box center [376, 209] width 73 height 24
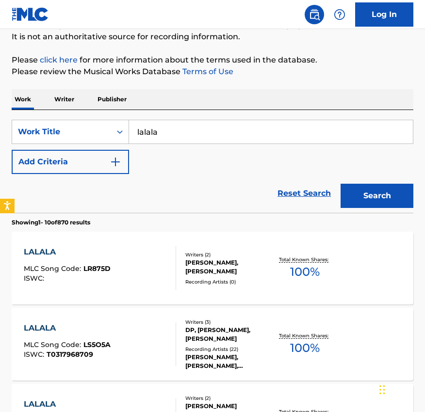
scroll to position [85, 0]
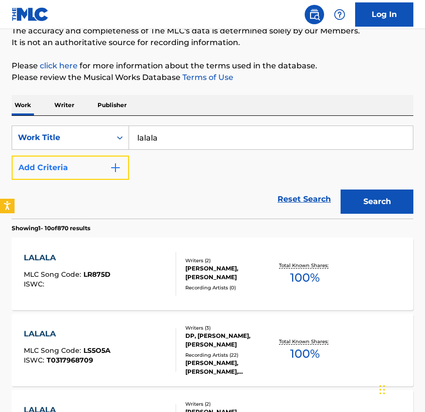
click at [65, 173] on button "Add Criteria" at bounding box center [70, 168] width 117 height 24
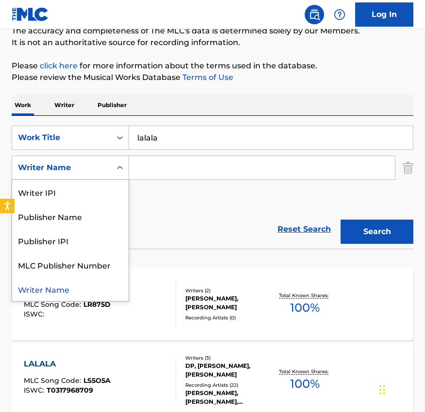
click at [108, 164] on div "Writer Name" at bounding box center [61, 167] width 99 height 18
click at [173, 216] on div "Reset Search Search" at bounding box center [212, 229] width 401 height 39
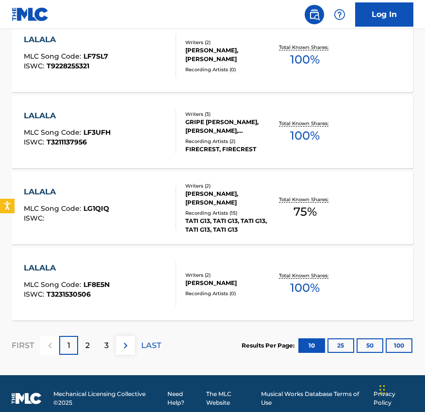
scroll to position [793, 0]
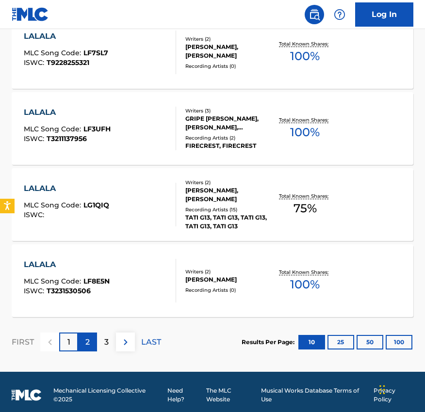
click at [89, 346] on p "2" at bounding box center [87, 342] width 4 height 12
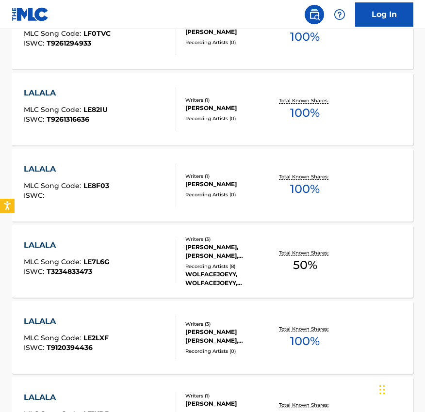
scroll to position [584, 0]
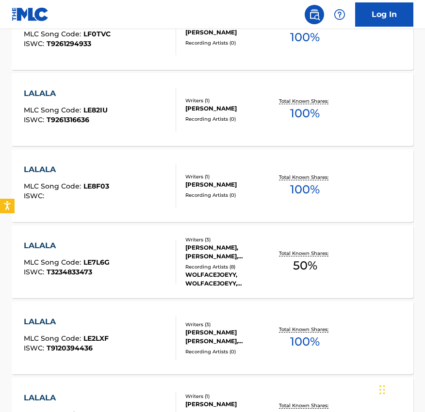
click at [212, 239] on div "Writers ( 3 )" at bounding box center [228, 239] width 86 height 7
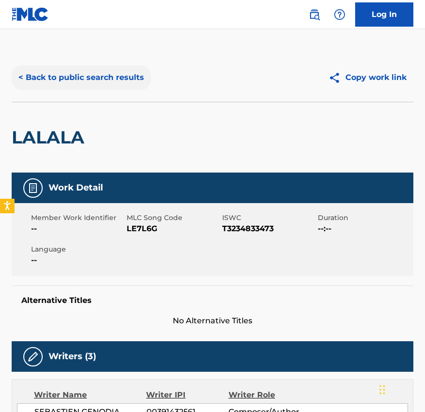
click at [87, 69] on button "< Back to public search results" at bounding box center [81, 77] width 139 height 24
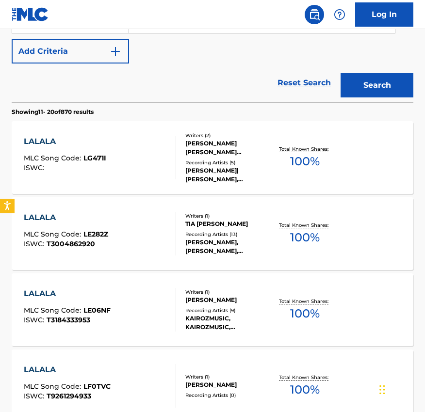
scroll to position [800, 0]
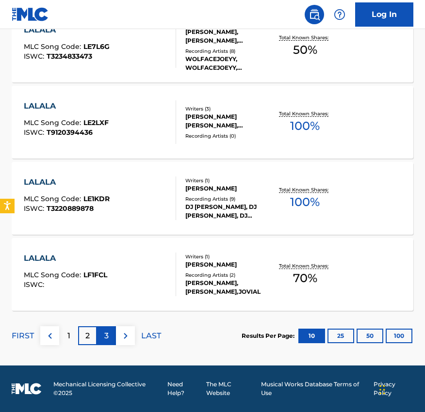
click at [105, 343] on div "3" at bounding box center [106, 335] width 19 height 19
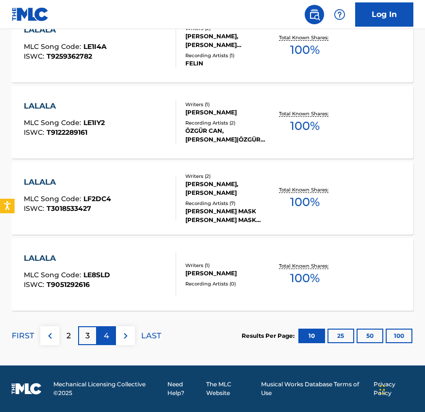
click at [107, 332] on p "4" at bounding box center [106, 336] width 5 height 12
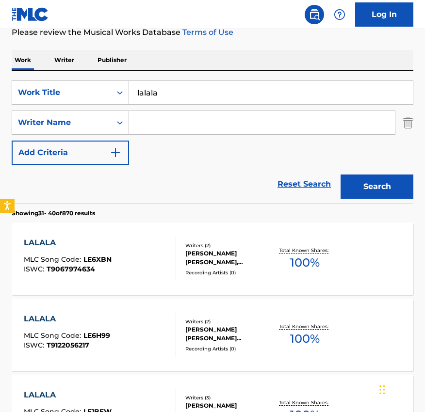
scroll to position [120, 0]
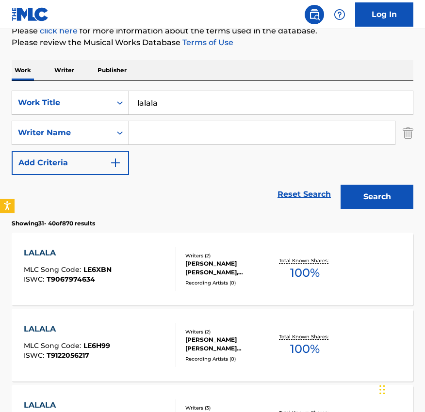
drag, startPoint x: 170, startPoint y: 106, endPoint x: 81, endPoint y: 104, distance: 88.7
click at [81, 104] on div "SearchWithCriteria8df297b0-9e87-4f76-a03a-999ab3e3f407 Work Title lalala" at bounding box center [212, 103] width 401 height 24
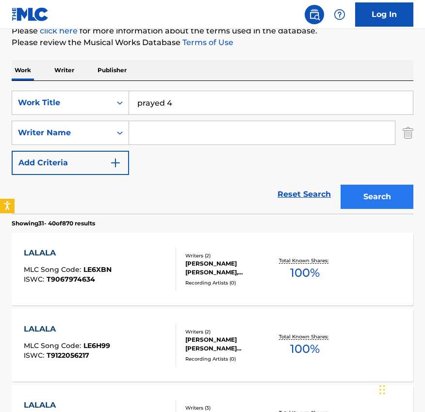
type input "prayed 4"
click at [347, 205] on button "Search" at bounding box center [376, 197] width 73 height 24
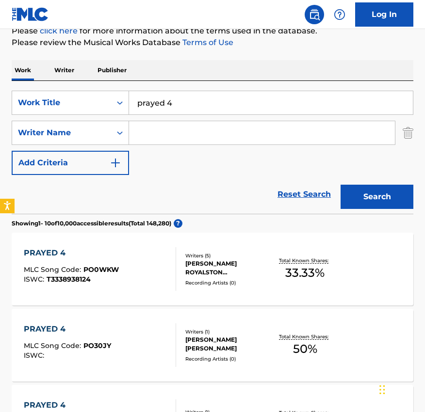
click at [223, 264] on div "DYLAN ROYALSTON MARTIN, JOSEPH PINCUS, ZACH TK ZANGHI, IVRIANA WRIGHT, NOAH CHR…" at bounding box center [228, 267] width 86 height 17
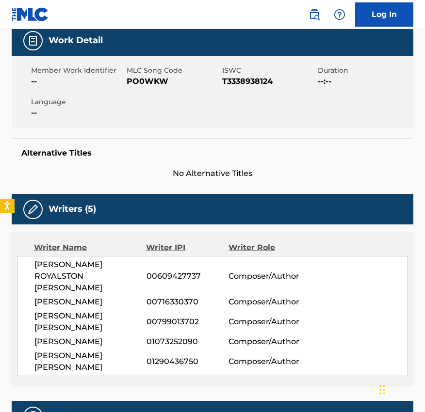
scroll to position [149, 0]
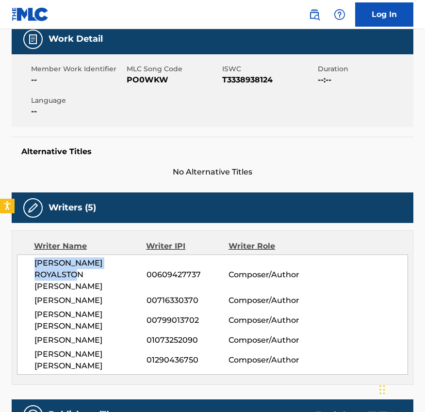
drag, startPoint x: 67, startPoint y: 274, endPoint x: 25, endPoint y: 267, distance: 43.3
click at [25, 267] on div "DYLAN ROYALSTON MARTIN 00609427737 Composer/Author JOSEPH PINCUS 00716330370 Co…" at bounding box center [212, 314] width 391 height 120
copy span "DYLAN ROYALSTON MARTIN"
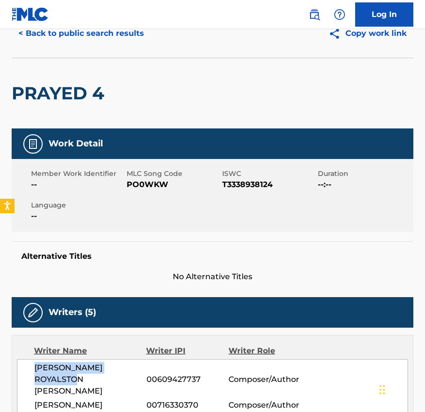
scroll to position [0, 0]
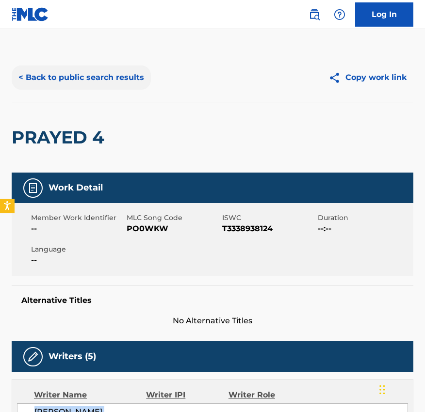
click at [70, 76] on button "< Back to public search results" at bounding box center [81, 77] width 139 height 24
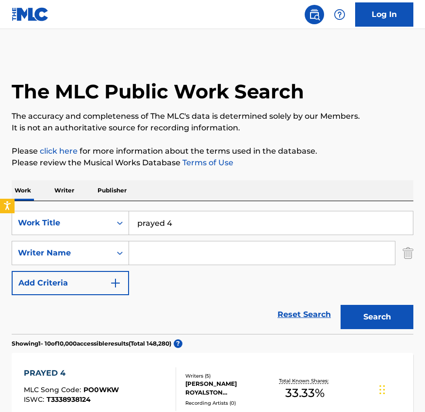
scroll to position [120, 0]
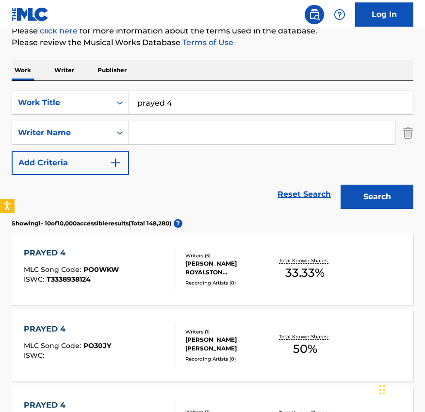
click at [56, 67] on p "Writer" at bounding box center [64, 70] width 26 height 20
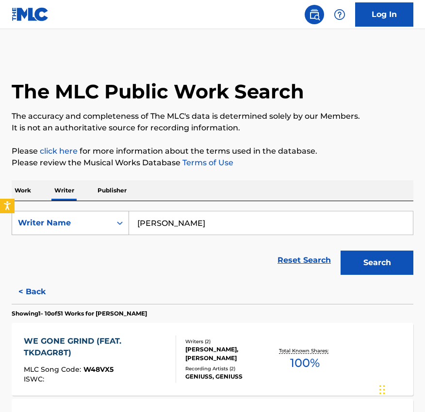
drag, startPoint x: 215, startPoint y: 224, endPoint x: 82, endPoint y: 220, distance: 132.8
click at [82, 220] on div "SearchWithCriteriaa2379793-e212-460a-983c-4a23c250cd83 Writer Name Shamar Willi…" at bounding box center [212, 223] width 401 height 24
paste input "DYLAN ROYALSTON MARTIN"
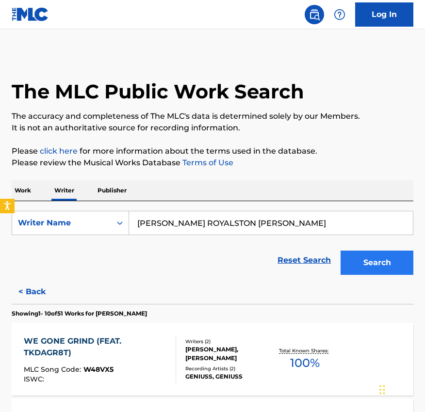
type input "DYLAN ROYALSTON MARTIN"
click at [381, 267] on button "Search" at bounding box center [376, 263] width 73 height 24
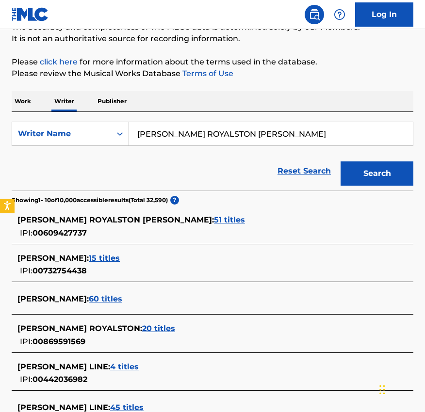
scroll to position [101, 0]
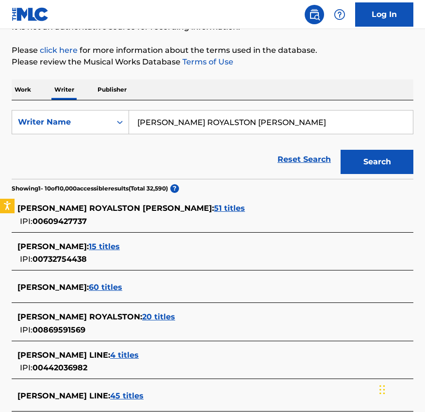
click at [214, 204] on span "51 titles" at bounding box center [229, 208] width 31 height 9
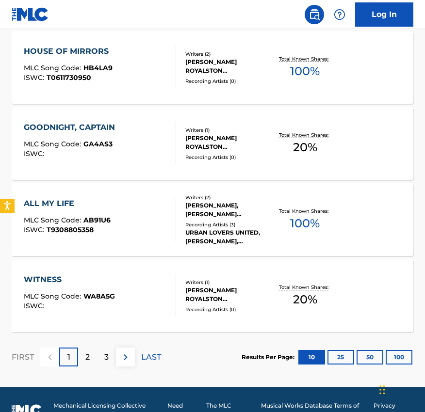
scroll to position [770, 0]
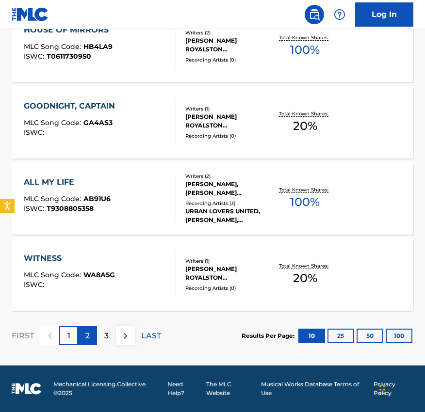
click at [81, 340] on div "2" at bounding box center [87, 335] width 19 height 19
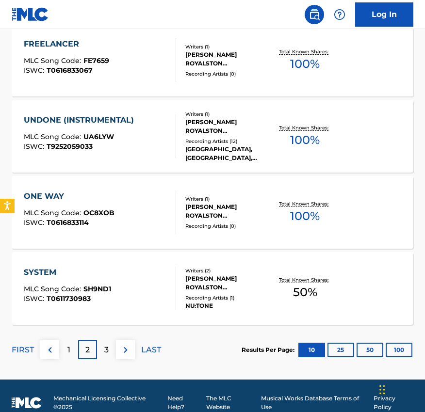
scroll to position [756, 0]
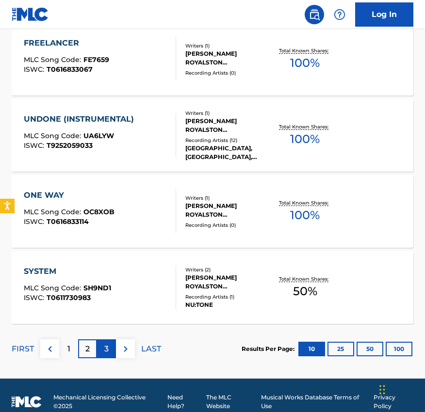
click at [113, 346] on div "3" at bounding box center [106, 348] width 19 height 19
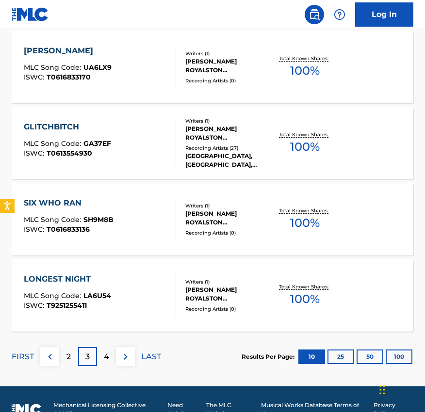
scroll to position [756, 0]
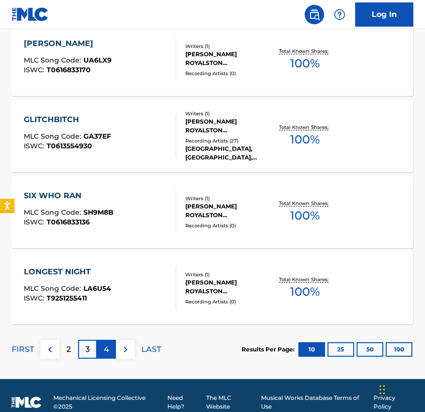
click at [105, 354] on p "4" at bounding box center [106, 350] width 5 height 12
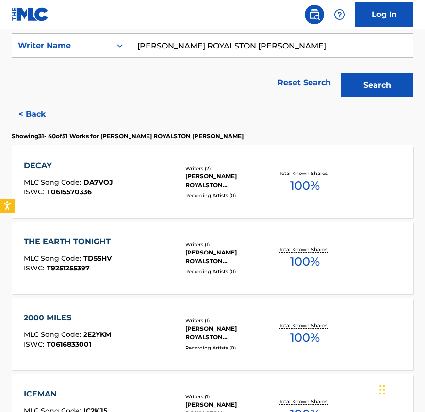
scroll to position [0, 0]
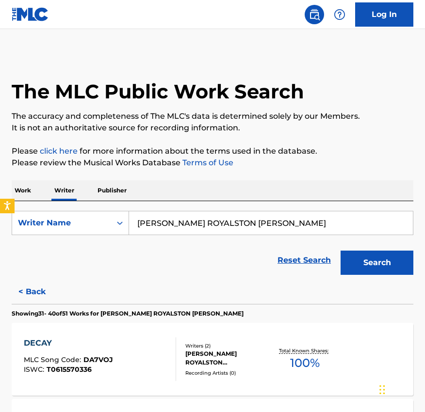
click at [31, 189] on p "Work" at bounding box center [23, 190] width 22 height 20
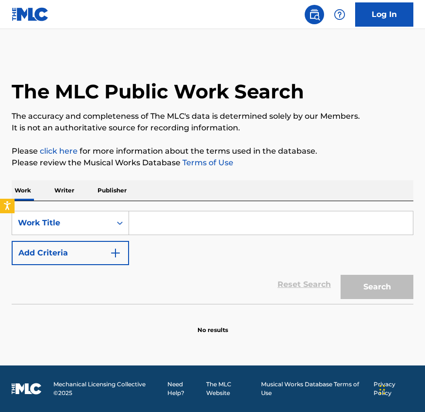
click at [162, 228] on input "Search Form" at bounding box center [270, 222] width 283 height 23
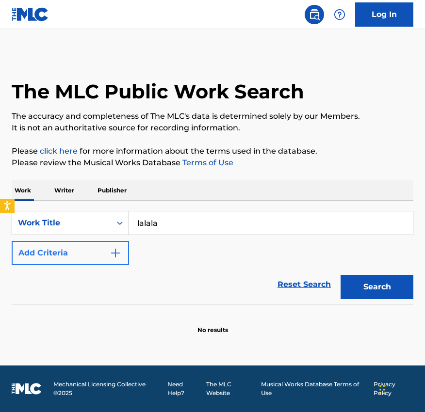
type input "lalala"
click at [79, 255] on button "Add Criteria" at bounding box center [70, 253] width 117 height 24
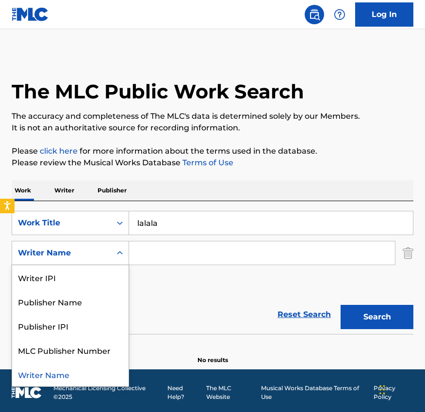
click at [126, 255] on div "Search Form" at bounding box center [119, 252] width 17 height 17
click at [154, 252] on input "Search Form" at bounding box center [262, 252] width 266 height 23
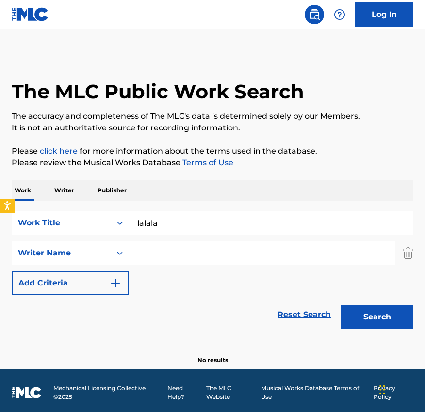
paste input "DYLAN ROYALSTON MARTIN"
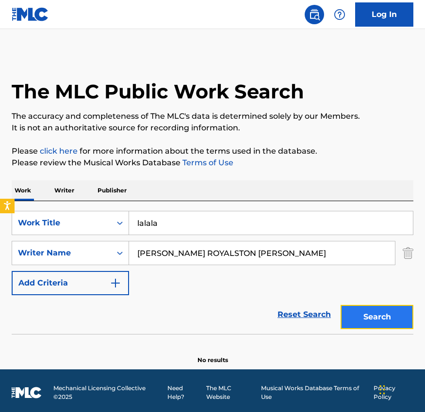
click at [362, 326] on button "Search" at bounding box center [376, 317] width 73 height 24
drag, startPoint x: 220, startPoint y: 254, endPoint x: 168, endPoint y: 255, distance: 51.9
click at [168, 255] on input "DYLAN ROYALSTON MARTIN" at bounding box center [262, 252] width 266 height 23
click at [377, 314] on button "Search" at bounding box center [376, 317] width 73 height 24
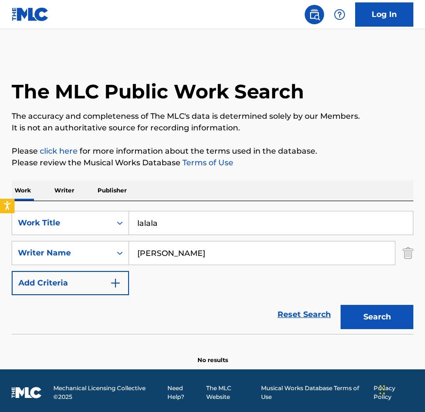
drag, startPoint x: 206, startPoint y: 254, endPoint x: 166, endPoint y: 254, distance: 40.7
click at [166, 254] on input "DYLAN MARTIN" at bounding box center [262, 252] width 266 height 23
type input "DYLAN"
click at [413, 330] on div "The MLC Public Work Search The accuracy and completeness of The MLC's data is d…" at bounding box center [212, 208] width 425 height 311
click at [395, 325] on button "Search" at bounding box center [376, 317] width 73 height 24
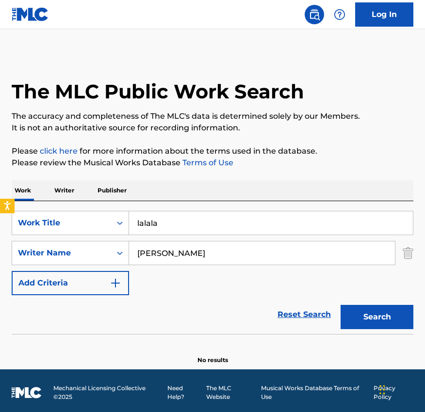
drag, startPoint x: 334, startPoint y: 219, endPoint x: 186, endPoint y: 210, distance: 149.0
click at [186, 211] on div "lalala" at bounding box center [271, 223] width 284 height 24
drag, startPoint x: 173, startPoint y: 222, endPoint x: 92, endPoint y: 222, distance: 80.4
click at [92, 222] on div "SearchWithCriteria8df297b0-9e87-4f76-a03a-999ab3e3f407 Work Title lalala" at bounding box center [212, 223] width 401 height 24
type input "put me on"
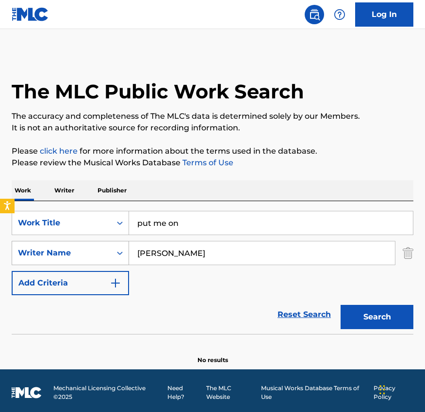
drag, startPoint x: 178, startPoint y: 253, endPoint x: 99, endPoint y: 245, distance: 79.4
click at [101, 246] on div "SearchWithCriteria347efe81-026b-421c-8c6c-099a035a7693 Writer Name DYLAN" at bounding box center [212, 253] width 401 height 24
type input "gary lucas"
click at [365, 319] on button "Search" at bounding box center [376, 317] width 73 height 24
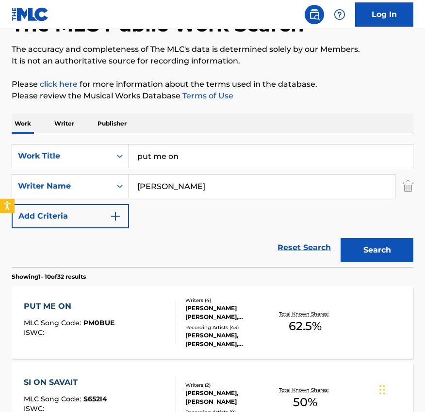
scroll to position [75, 0]
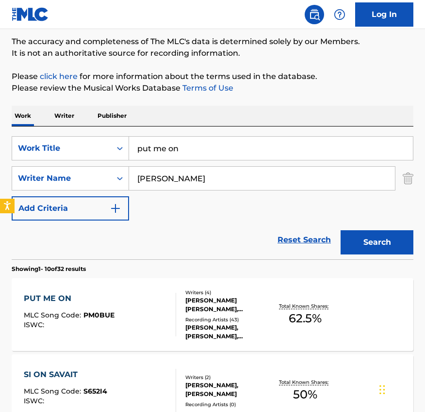
click at [228, 293] on div "Writers ( 4 )" at bounding box center [228, 292] width 86 height 7
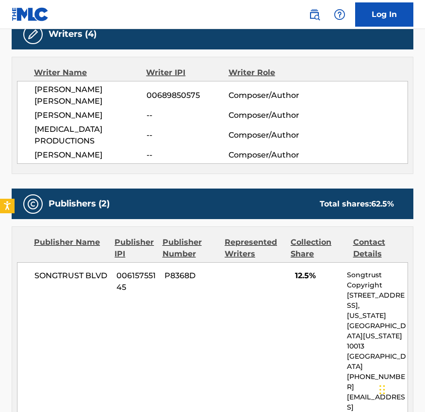
scroll to position [322, 0]
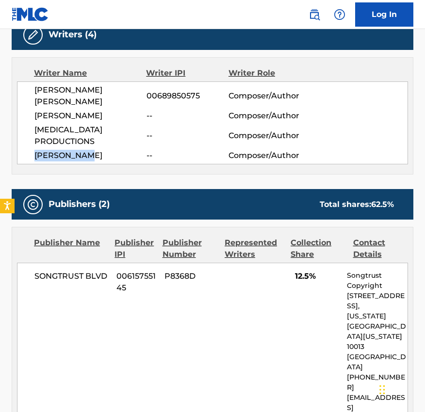
drag, startPoint x: 89, startPoint y: 130, endPoint x: 20, endPoint y: 128, distance: 68.8
click at [19, 128] on div "GARY MAURICE JR LUCAS 00689850575 Composer/Author LEO EDWARD SON JR. -- Compose…" at bounding box center [212, 122] width 391 height 83
copy span "AMARI SMITH"
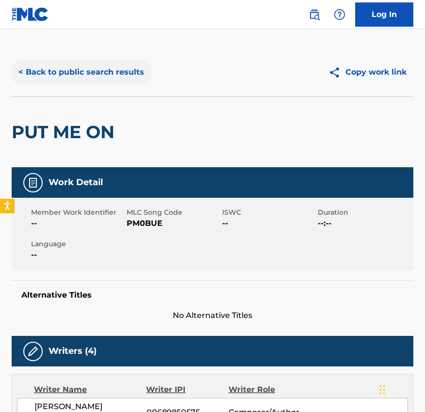
click at [67, 75] on button "< Back to public search results" at bounding box center [81, 72] width 139 height 24
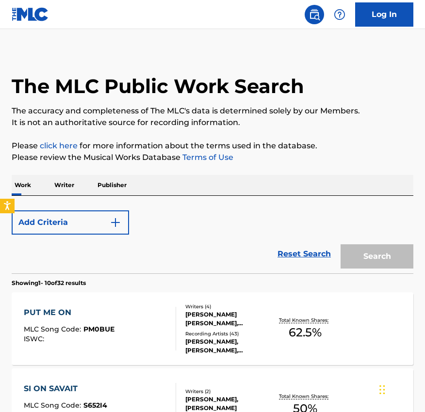
scroll to position [75, 0]
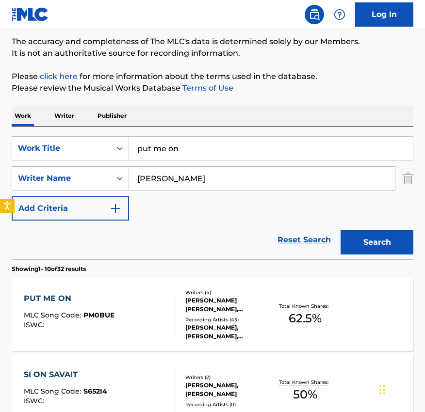
click at [57, 109] on p "Writer" at bounding box center [64, 116] width 26 height 20
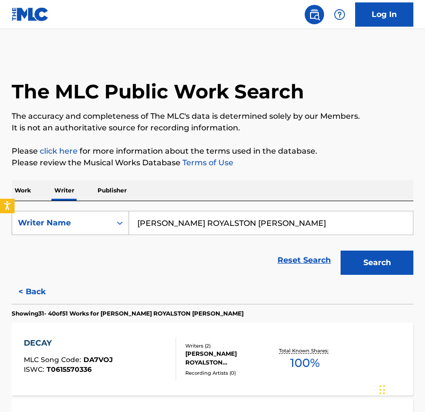
drag, startPoint x: 253, startPoint y: 224, endPoint x: 103, endPoint y: 224, distance: 150.2
click at [103, 224] on div "SearchWithCriteriaa2379793-e212-460a-983c-4a23c250cd83 Writer Name DYLAN ROYALS…" at bounding box center [212, 223] width 401 height 24
paste input "AMARI SMITH"
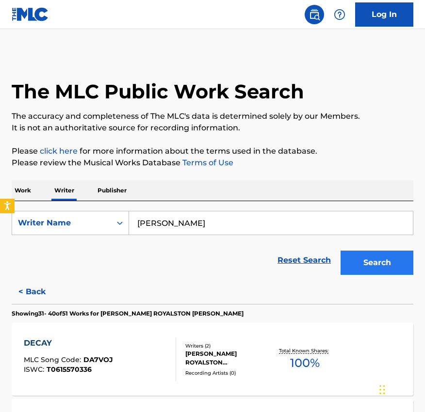
type input "AMARI SMITH"
click at [397, 265] on button "Search" at bounding box center [376, 263] width 73 height 24
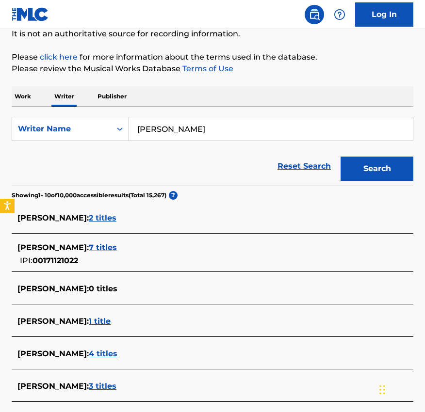
scroll to position [98, 0]
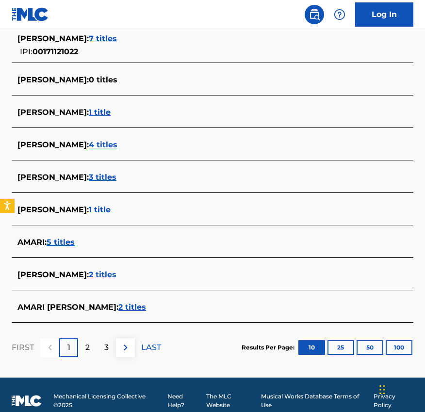
click at [94, 276] on span "2 titles" at bounding box center [103, 274] width 28 height 9
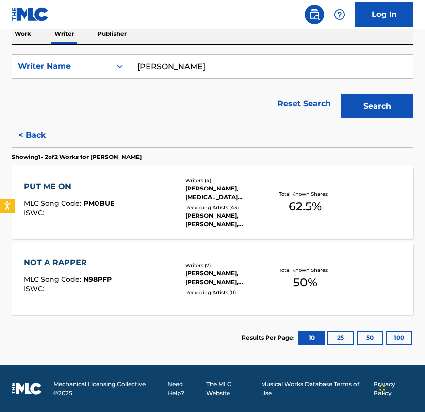
click at [212, 273] on div "ERIC MICHAEL CARDONA, AMARI SMITH, DYLAN MARTIN, BRYAN MATTHEW UJUETA, ANDREA E…" at bounding box center [228, 277] width 86 height 17
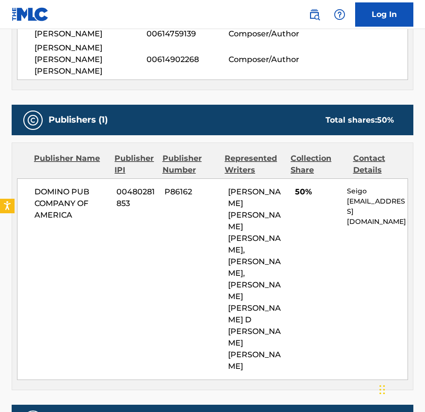
scroll to position [445, 0]
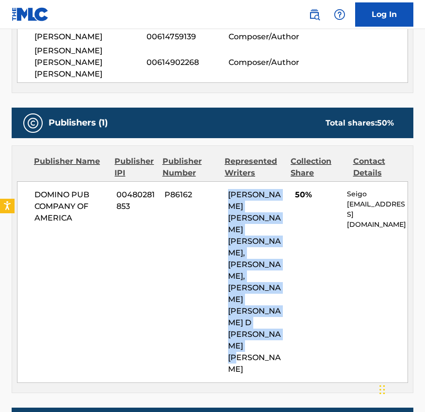
drag, startPoint x: 224, startPoint y: 184, endPoint x: 262, endPoint y: 318, distance: 138.9
click at [262, 318] on div "DOMINO PUB COMPANY OF AMERICA 00480281853 P86162 BRYAN MATTHEW UJUETA, ANDREA E…" at bounding box center [212, 282] width 391 height 202
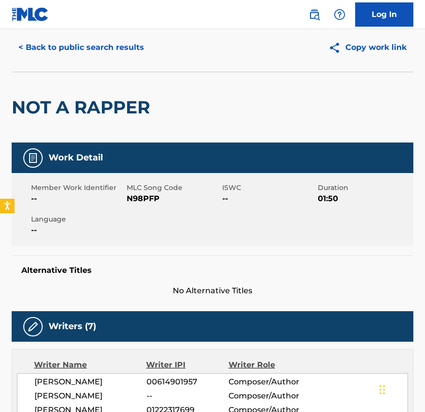
scroll to position [0, 0]
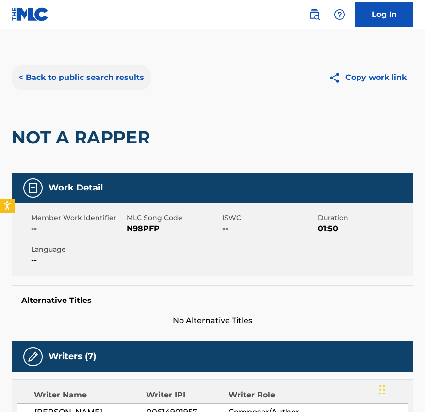
click at [48, 74] on button "< Back to public search results" at bounding box center [81, 77] width 139 height 24
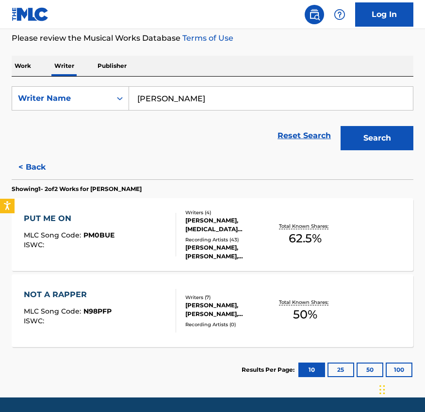
scroll to position [139, 0]
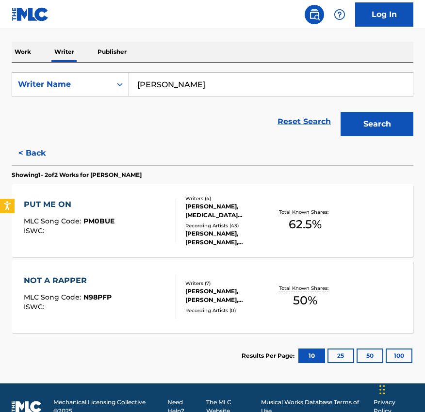
click at [210, 209] on div "AMARI SMITH, ADHD PRODUCTIONS, LEO EDWARD SON JR., GARY MAURICE JR LUCAS" at bounding box center [228, 210] width 86 height 17
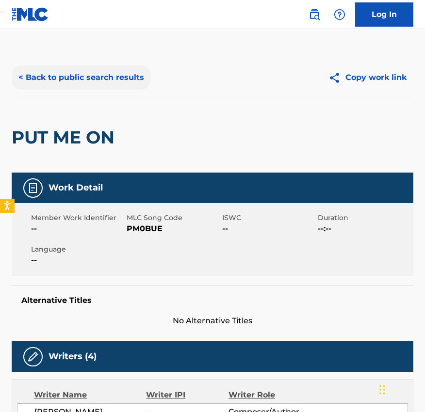
click at [70, 80] on button "< Back to public search results" at bounding box center [81, 77] width 139 height 24
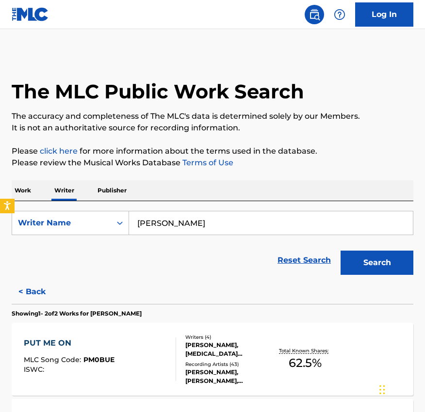
click at [204, 220] on input "AMARI SMITH" at bounding box center [270, 222] width 283 height 23
click at [386, 263] on button "Search" at bounding box center [376, 263] width 73 height 24
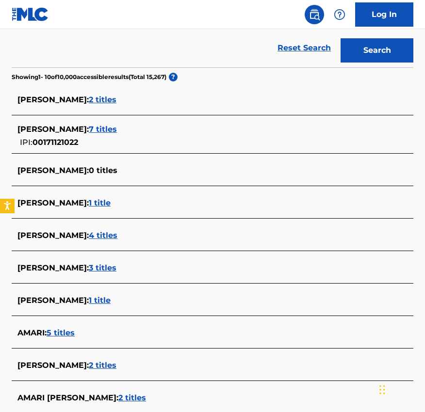
scroll to position [314, 0]
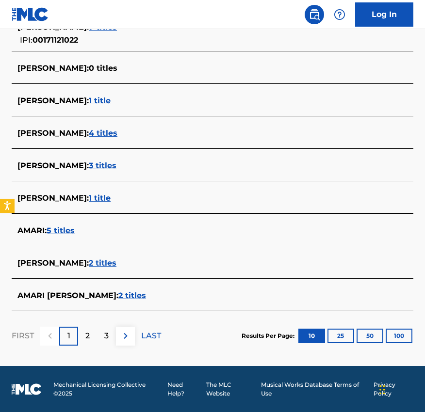
click at [118, 296] on span "2 titles" at bounding box center [132, 295] width 28 height 9
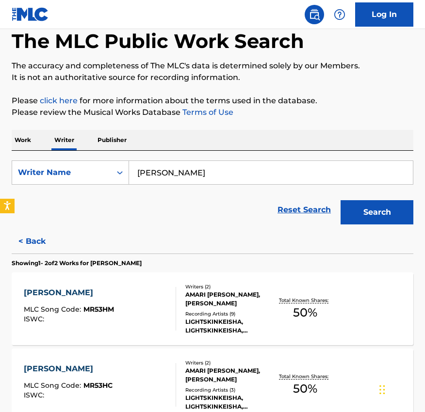
scroll to position [0, 0]
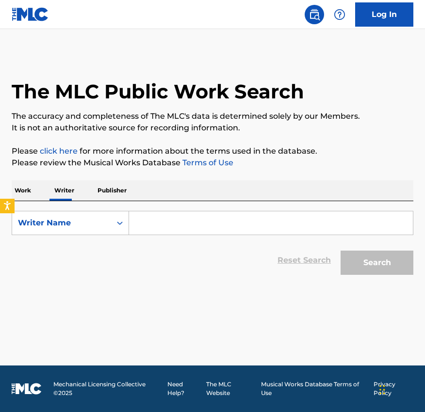
click at [31, 196] on p "Work" at bounding box center [23, 190] width 22 height 20
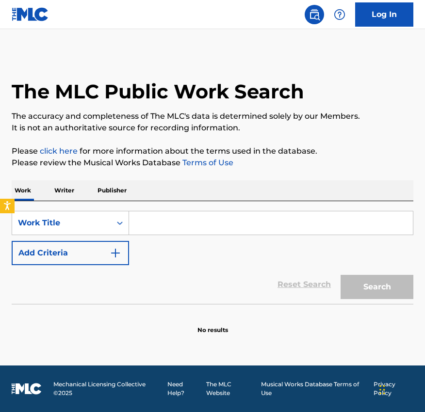
click at [191, 226] on input "Search Form" at bounding box center [270, 222] width 283 height 23
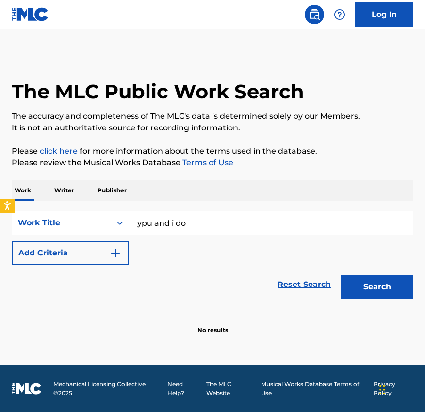
click at [153, 223] on input "ypu and i do" at bounding box center [270, 222] width 283 height 23
type input "yup and i do"
click at [359, 290] on button "Search" at bounding box center [376, 287] width 73 height 24
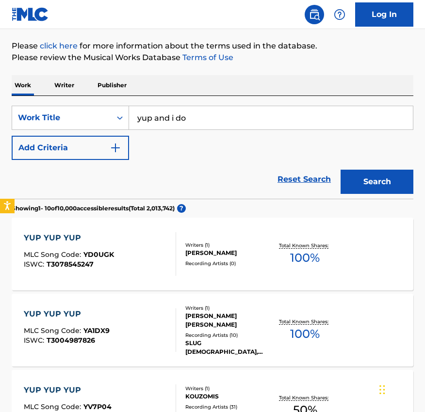
scroll to position [86, 0]
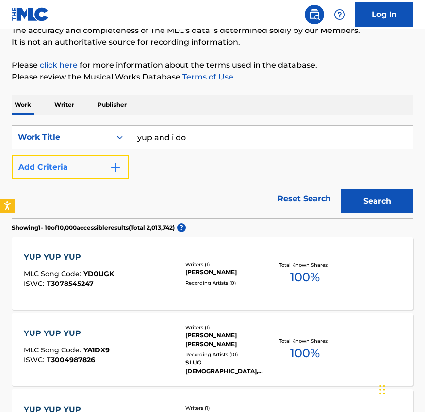
click at [94, 170] on button "Add Criteria" at bounding box center [70, 167] width 117 height 24
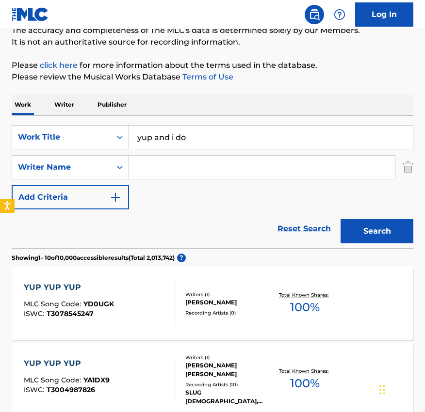
click at [162, 180] on div "SearchWithCriteriaef08e29f-199b-4364-8ea1-b8ed82c35393 Work Title yup and i do …" at bounding box center [212, 167] width 401 height 84
click at [165, 166] on input "Search Form" at bounding box center [262, 167] width 266 height 23
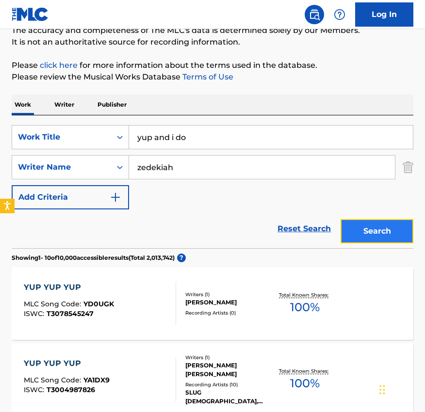
click at [354, 232] on button "Search" at bounding box center [376, 231] width 73 height 24
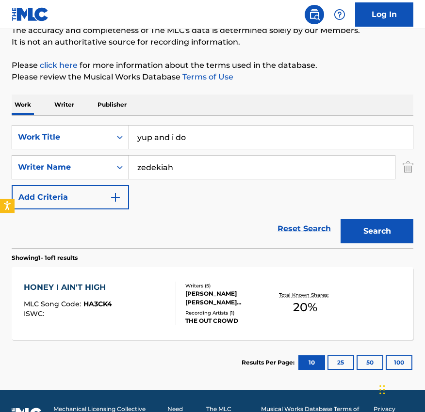
drag, startPoint x: 192, startPoint y: 169, endPoint x: 112, endPoint y: 166, distance: 80.0
click at [113, 166] on div "SearchWithCriteria3ae2f99b-febb-4c32-894b-e75703170cb6 Writer Name [PERSON_NAME]" at bounding box center [212, 167] width 401 height 24
type input "[PERSON_NAME]"
drag, startPoint x: 213, startPoint y: 136, endPoint x: 110, endPoint y: 128, distance: 103.5
click at [111, 129] on div "SearchWithCriteriaef08e29f-199b-4364-8ea1-b8ed82c35393 Work Title yup and i do" at bounding box center [212, 137] width 401 height 24
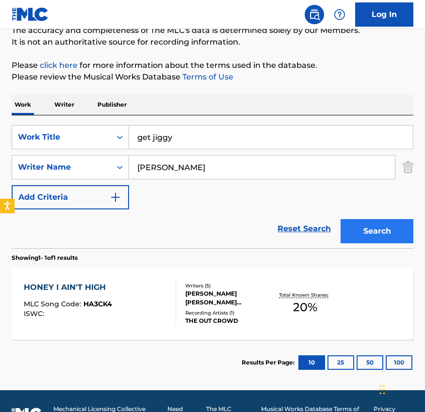
type input "get jiggy"
click at [357, 223] on button "Search" at bounding box center [376, 231] width 73 height 24
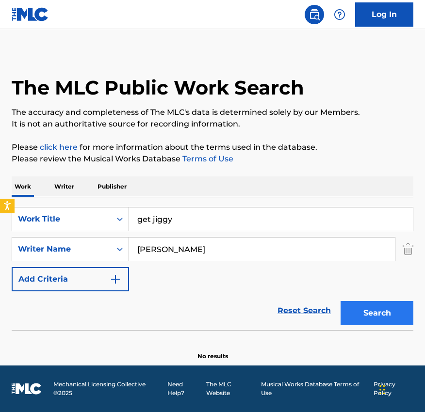
scroll to position [4, 0]
drag, startPoint x: 226, startPoint y: 256, endPoint x: 68, endPoint y: 243, distance: 159.0
click at [68, 243] on div "SearchWithCriteria3ae2f99b-febb-4c32-894b-e75703170cb6 Writer Name [PERSON_NAME]" at bounding box center [212, 249] width 401 height 24
click at [365, 314] on button "Search" at bounding box center [376, 313] width 73 height 24
click at [169, 253] on input "[PERSON_NAME]" at bounding box center [262, 248] width 266 height 23
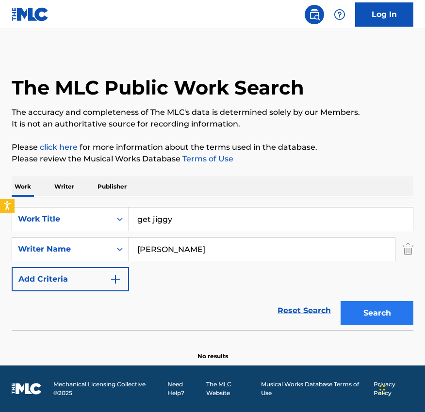
type input "[PERSON_NAME]"
click at [403, 319] on button "Search" at bounding box center [376, 313] width 73 height 24
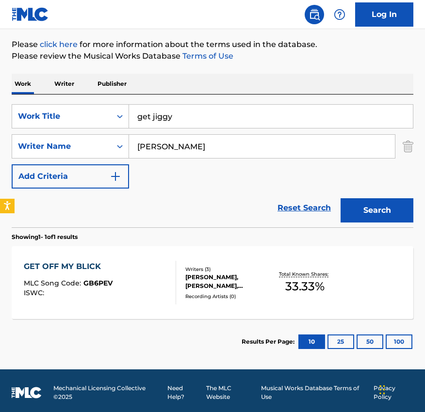
scroll to position [110, 0]
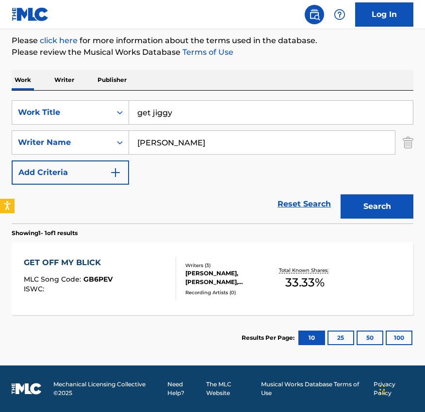
click at [222, 272] on div "[PERSON_NAME], [PERSON_NAME], [PERSON_NAME]" at bounding box center [228, 277] width 86 height 17
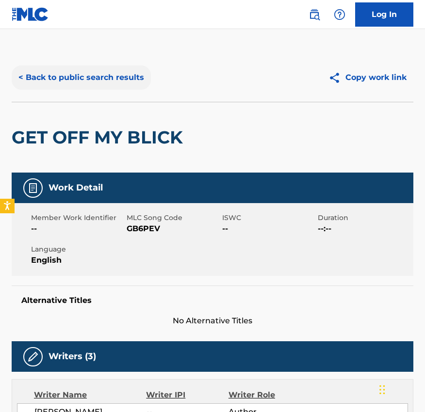
click at [61, 70] on button "< Back to public search results" at bounding box center [81, 77] width 139 height 24
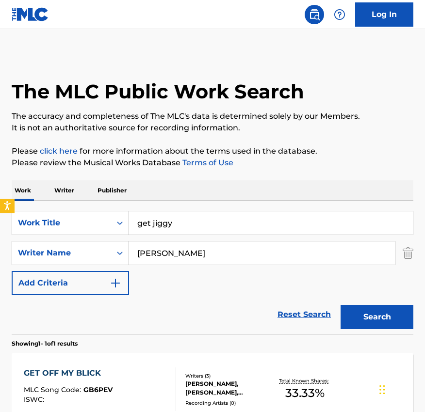
scroll to position [55, 0]
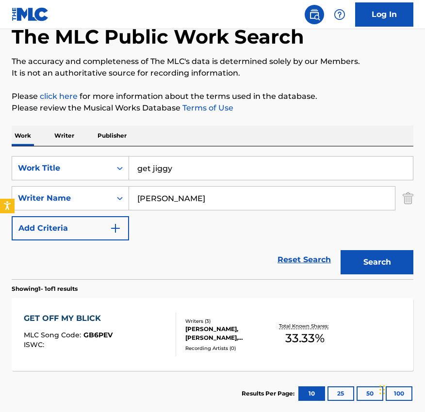
drag, startPoint x: 183, startPoint y: 169, endPoint x: 46, endPoint y: 136, distance: 141.0
click at [46, 136] on div "Work Writer Publisher SearchWithCriteriaef08e29f-199b-4364-8ea1-b8ed82c35393 Wo…" at bounding box center [212, 271] width 401 height 291
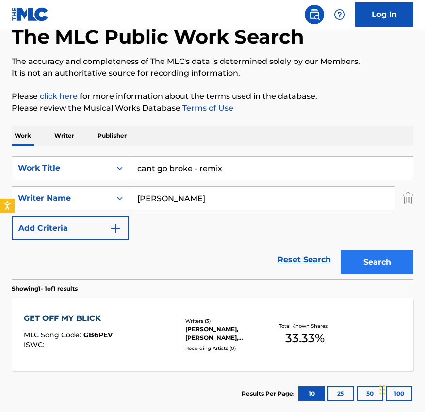
type input "cant go broke - remix"
click at [359, 250] on div "Search" at bounding box center [374, 259] width 78 height 39
click at [359, 260] on button "Search" at bounding box center [376, 262] width 73 height 24
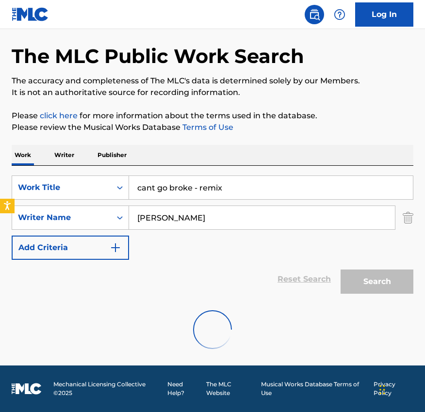
scroll to position [4, 0]
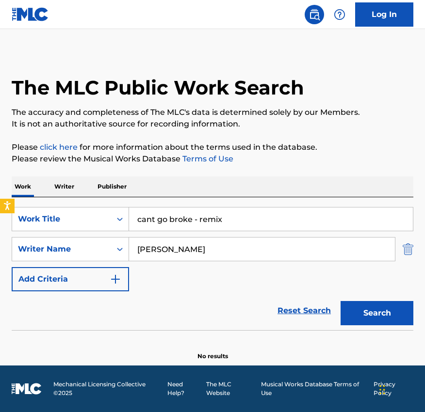
click at [409, 252] on img "Search Form" at bounding box center [407, 249] width 11 height 24
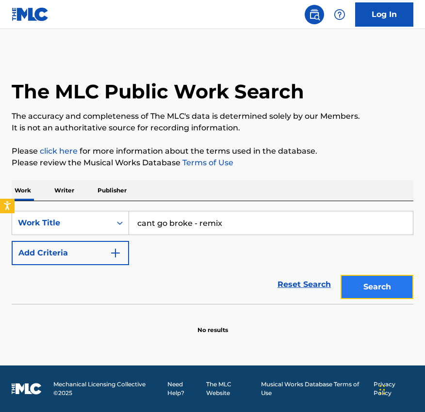
click at [381, 296] on button "Search" at bounding box center [376, 287] width 73 height 24
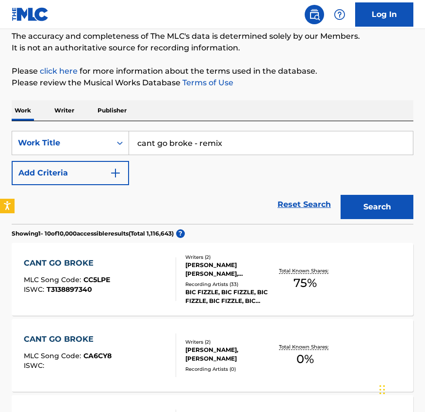
scroll to position [55, 0]
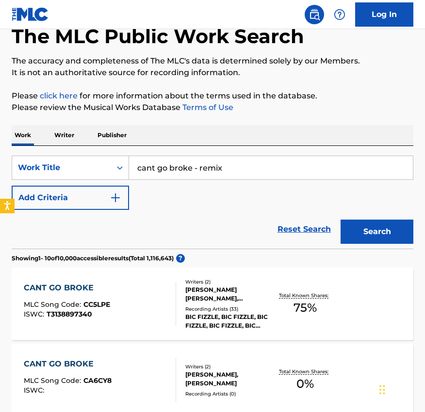
click at [213, 294] on div "[PERSON_NAME] [PERSON_NAME], [PERSON_NAME]" at bounding box center [228, 293] width 86 height 17
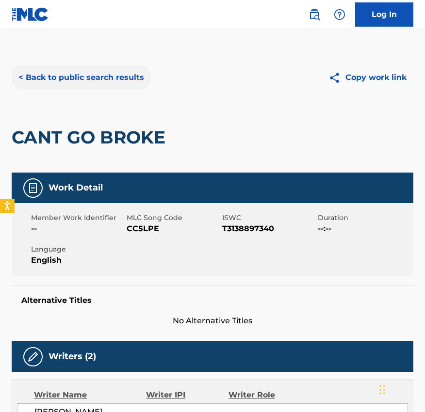
click at [46, 78] on button "< Back to public search results" at bounding box center [81, 77] width 139 height 24
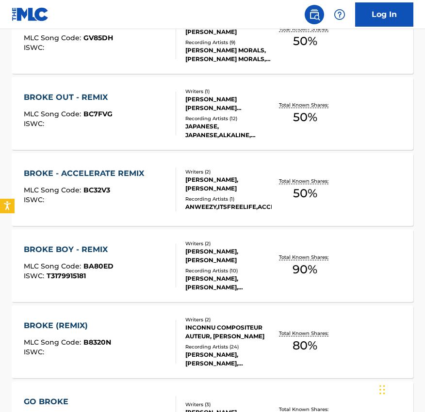
scroll to position [621, 0]
